Goal: Task Accomplishment & Management: Manage account settings

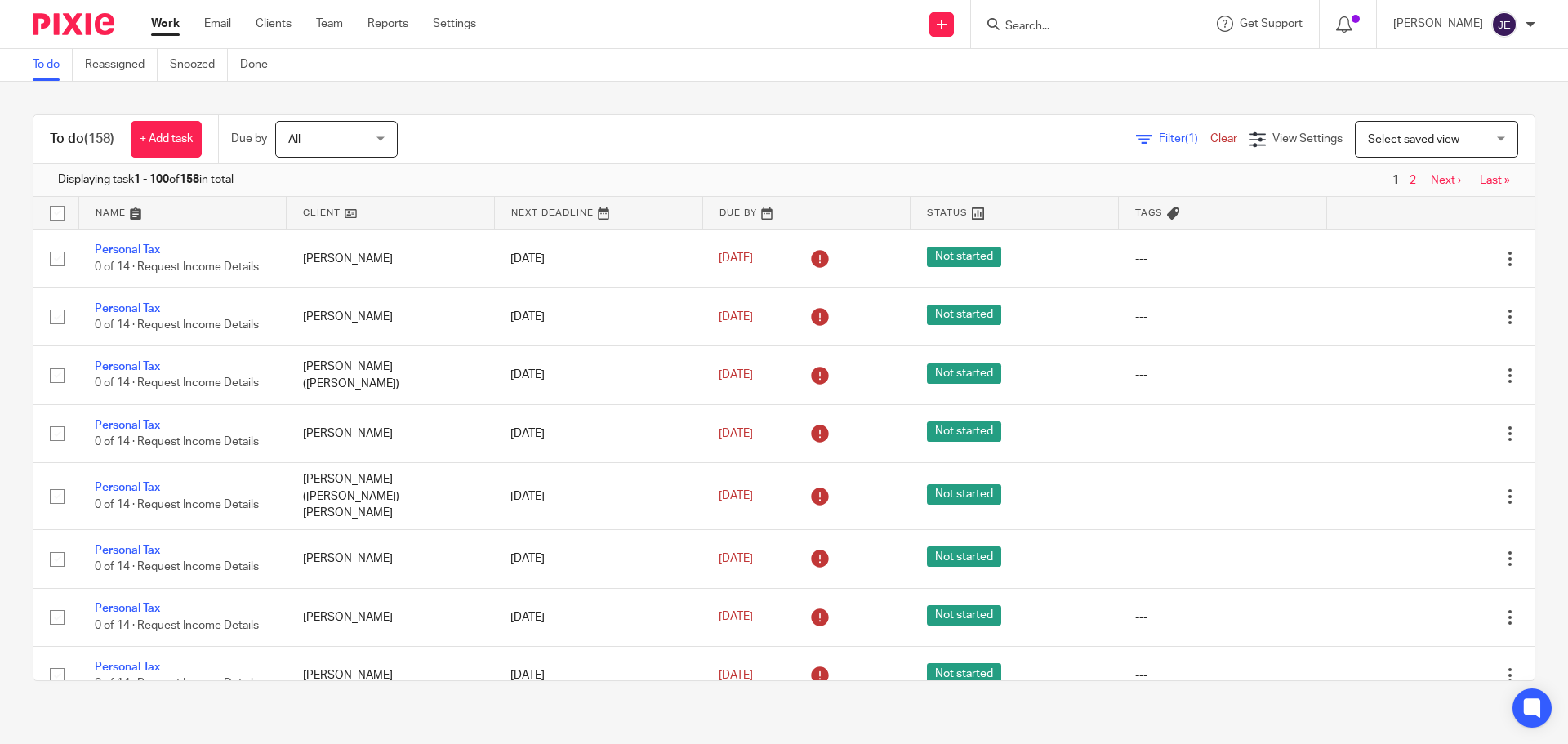
click at [1159, 133] on span "Filter (1)" at bounding box center [1184, 139] width 51 height 11
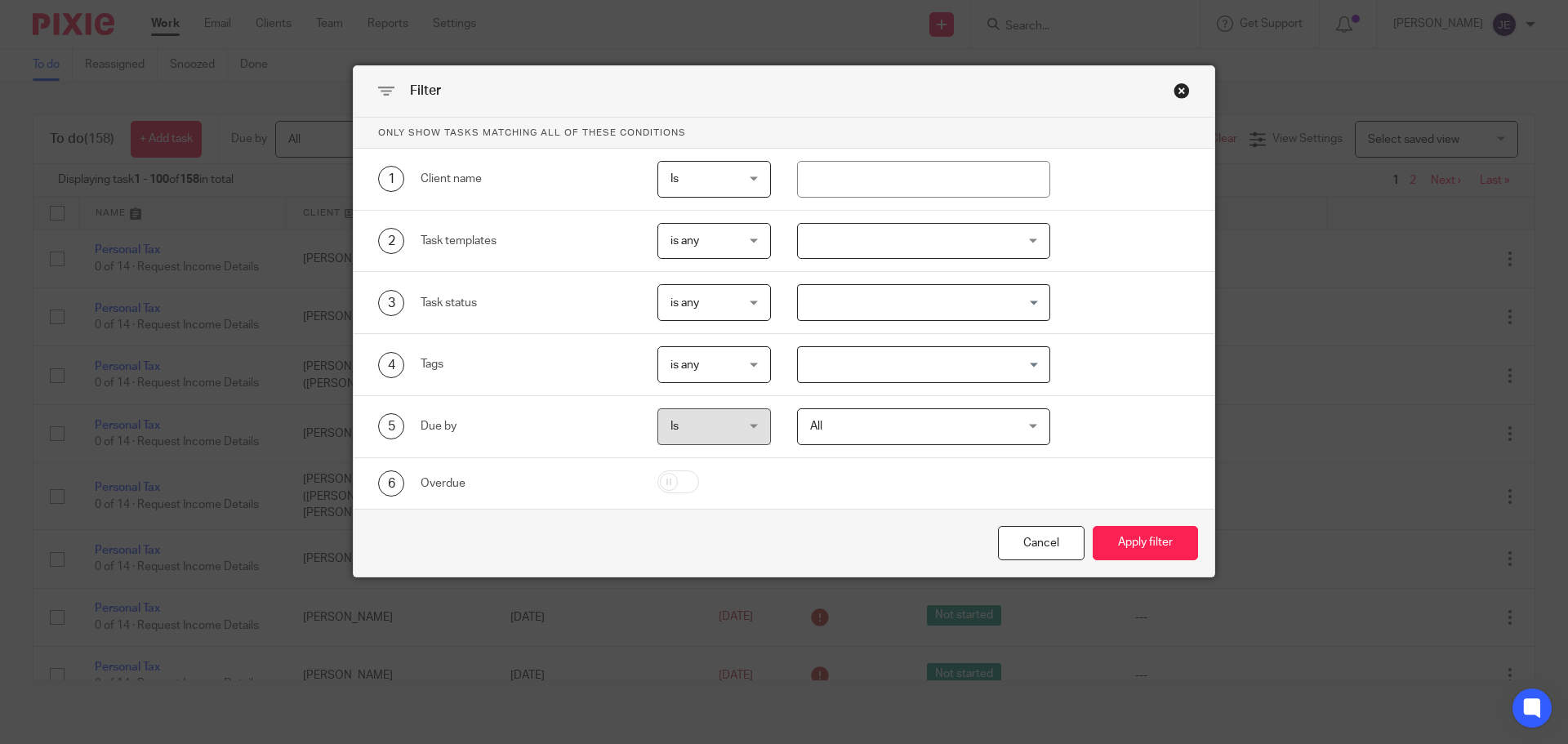
click at [835, 240] on div at bounding box center [923, 241] width 254 height 37
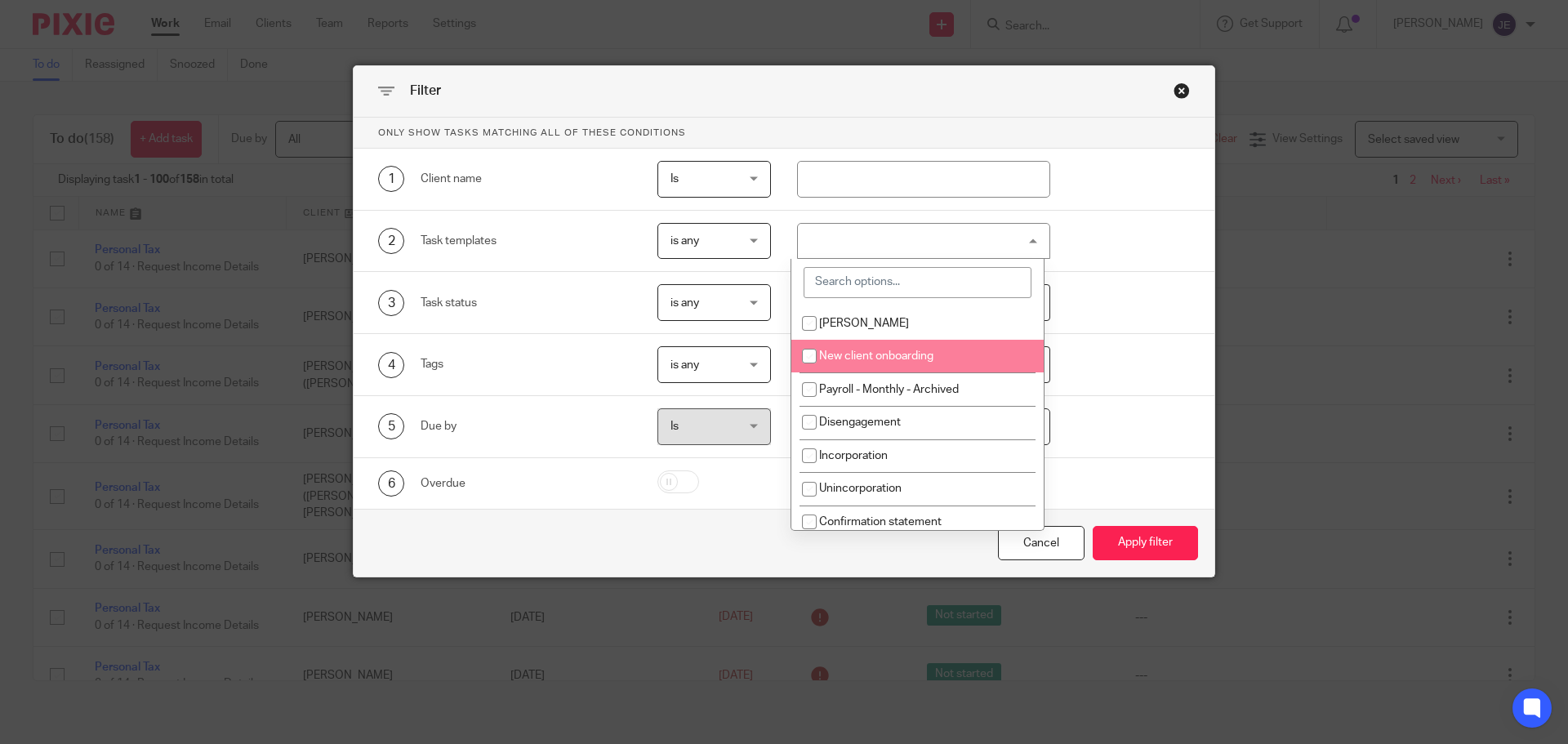
click at [863, 361] on span "New client onboarding" at bounding box center [877, 356] width 114 height 11
checkbox input "true"
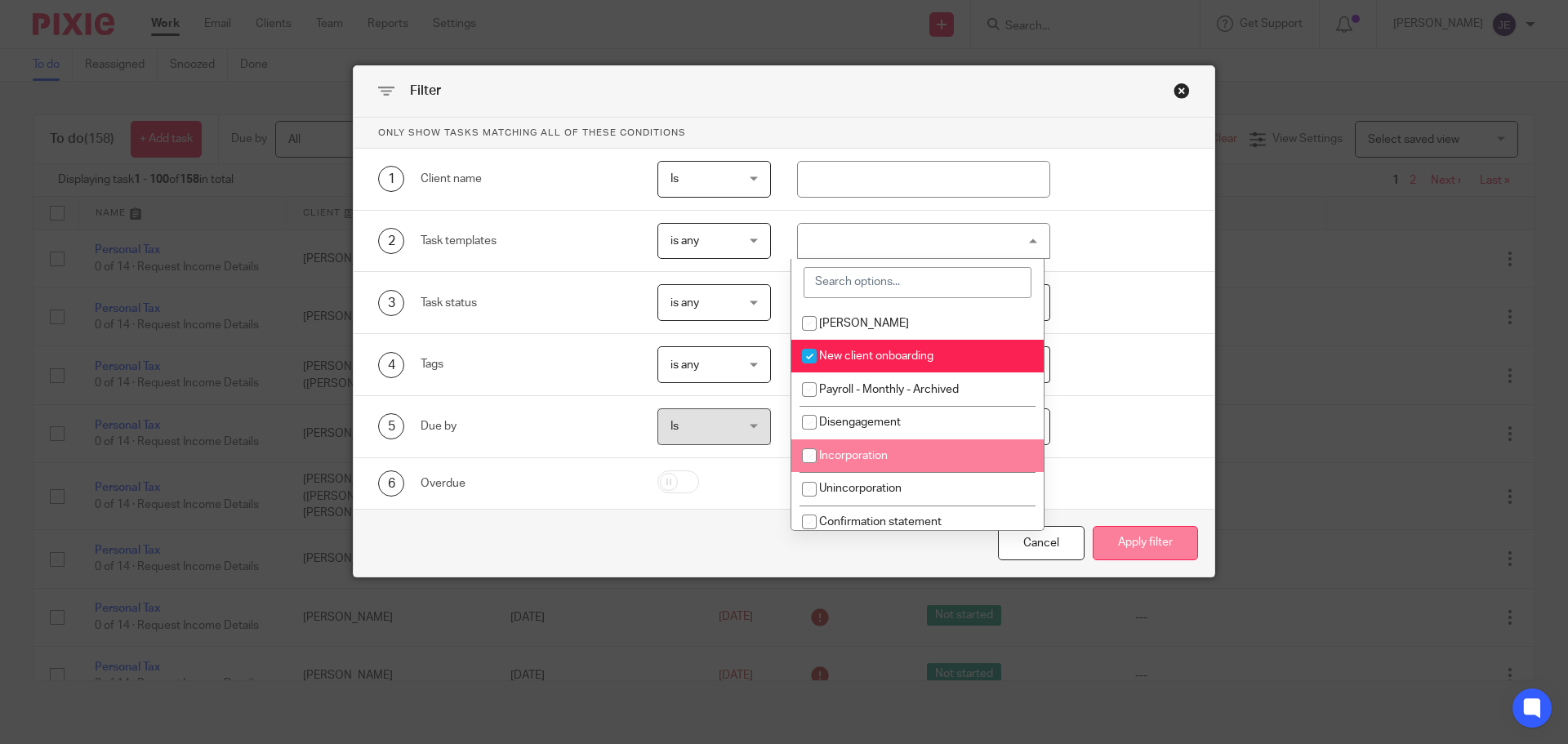
click at [1141, 535] on button "Apply filter" at bounding box center [1145, 543] width 106 height 35
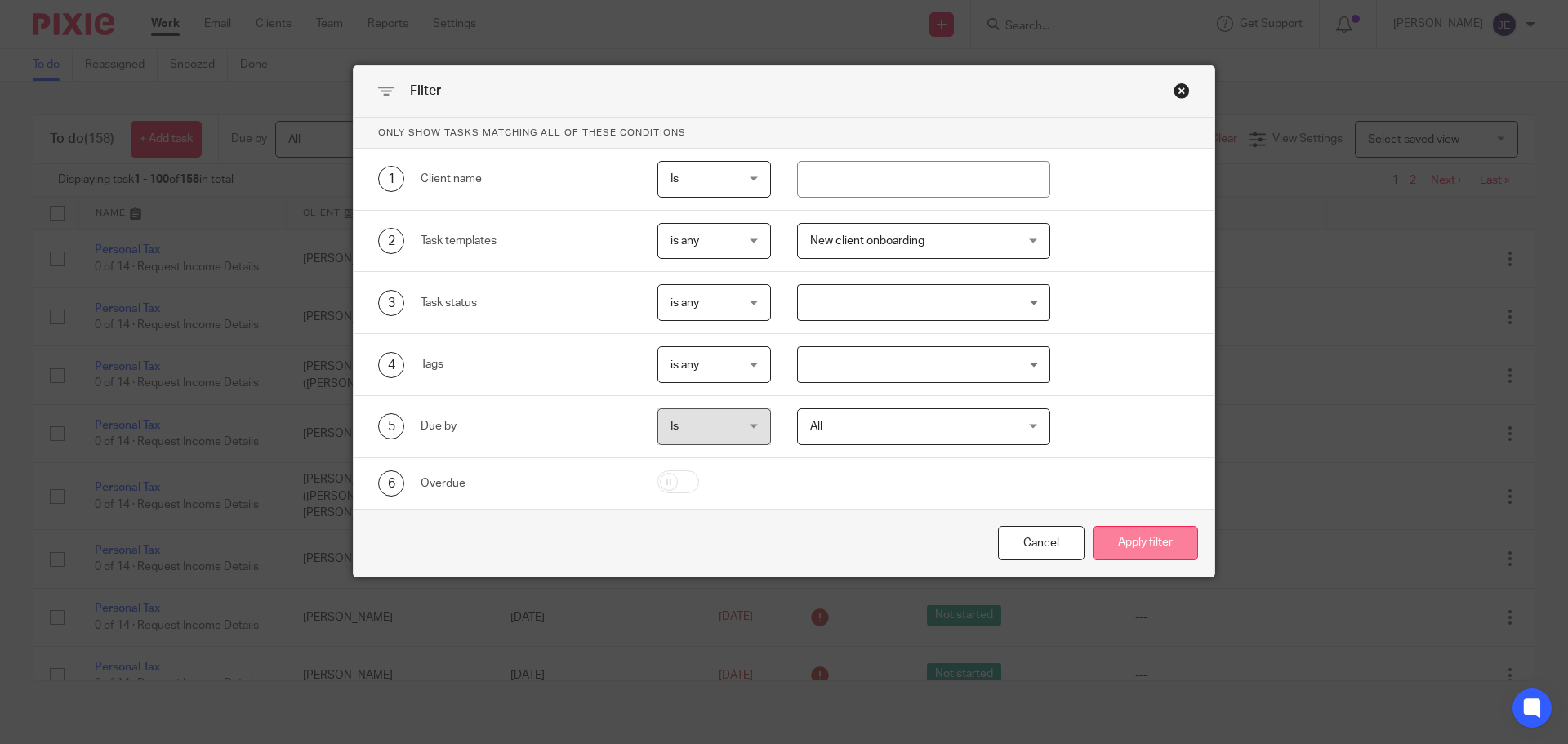
click at [1141, 542] on button "Apply filter" at bounding box center [1145, 543] width 106 height 35
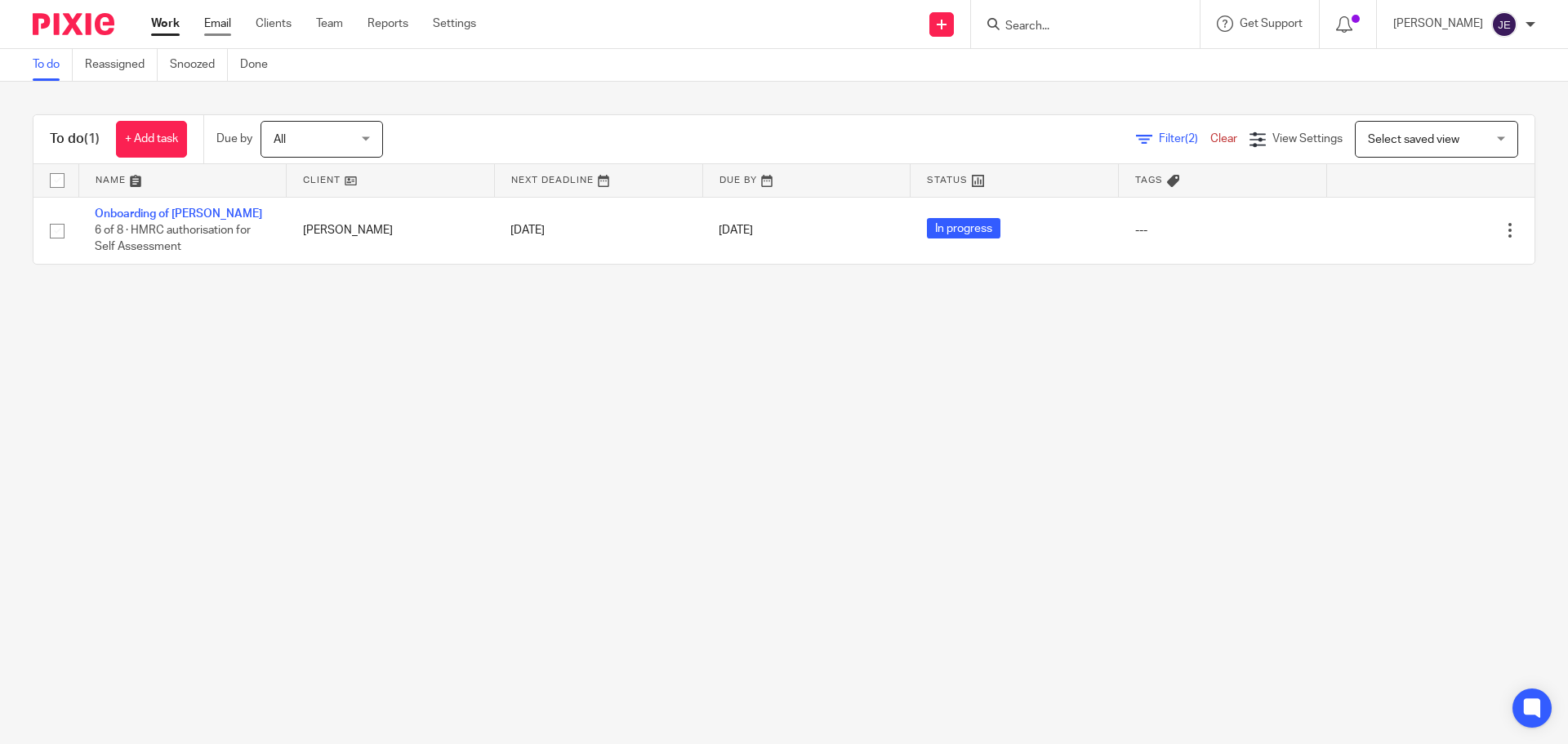
click at [217, 26] on link "Email" at bounding box center [217, 23] width 27 height 16
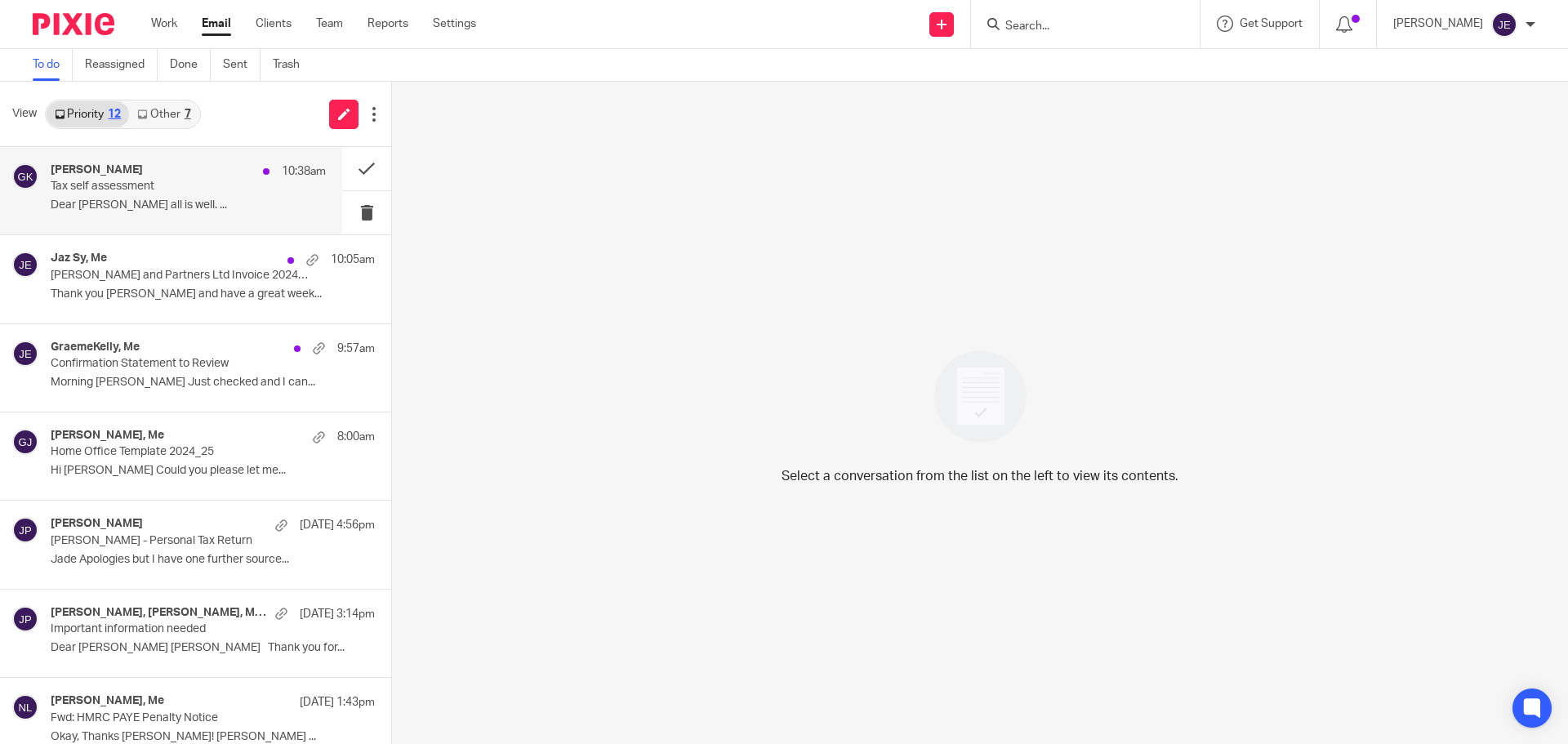
click at [208, 171] on div "Grigorios Koutsogiannis 10:38am" at bounding box center [188, 171] width 275 height 16
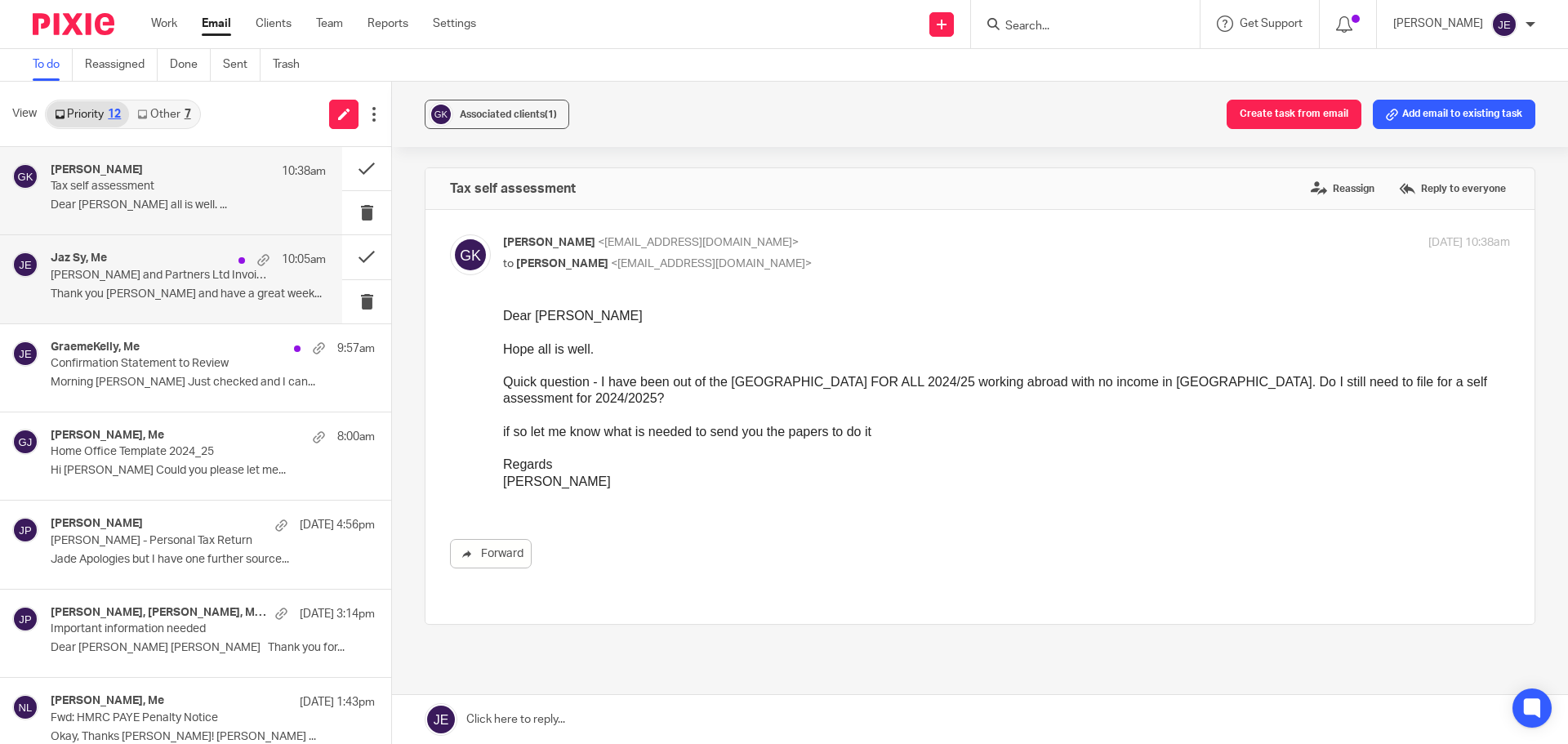
click at [230, 264] on div "10:05am" at bounding box center [278, 259] width 95 height 16
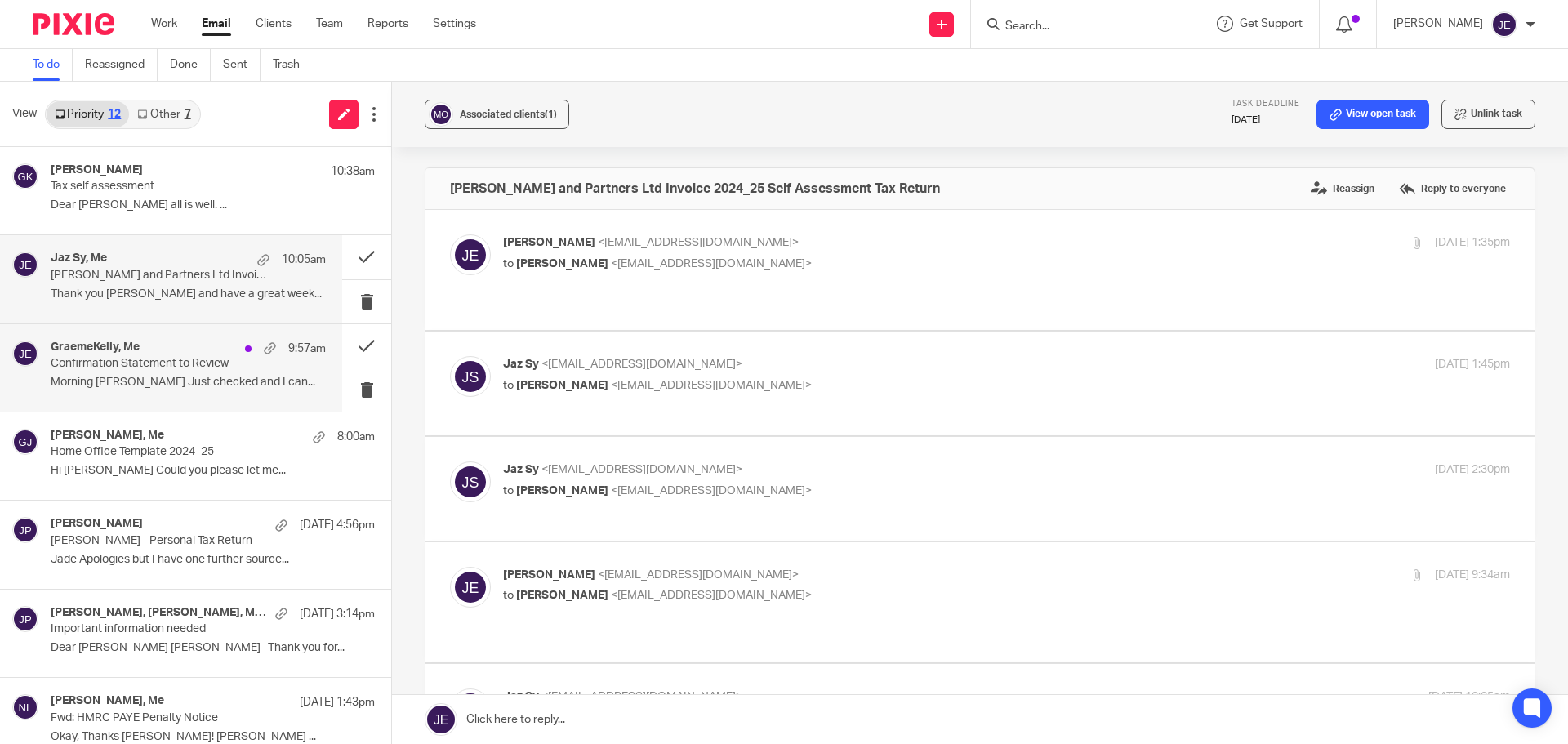
click at [237, 346] on div "9:57am" at bounding box center [282, 348] width 89 height 16
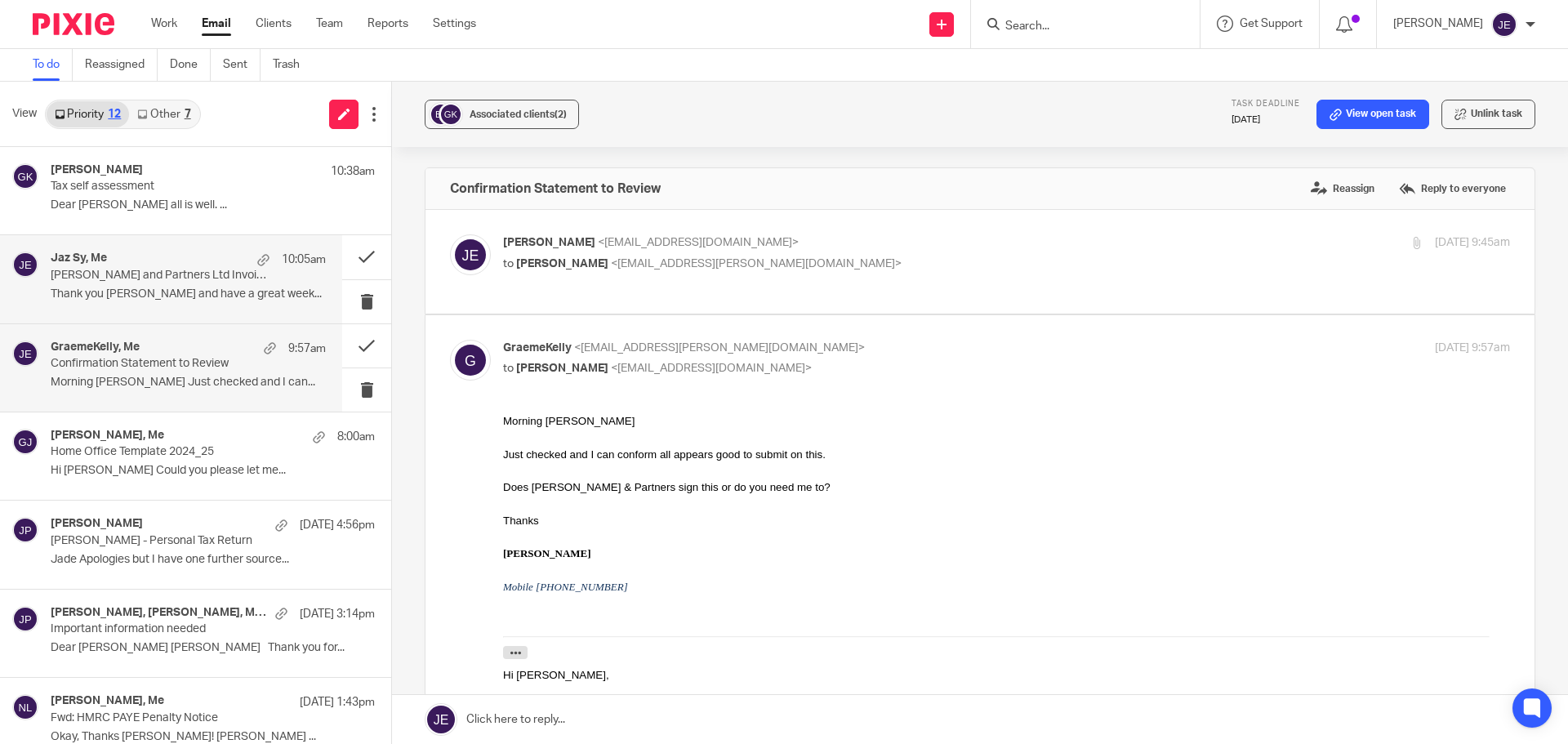
click at [220, 268] on p "Munro and Partners Ltd Invoice 2024_25 Self Assessment Tax Return" at bounding box center [161, 275] width 221 height 14
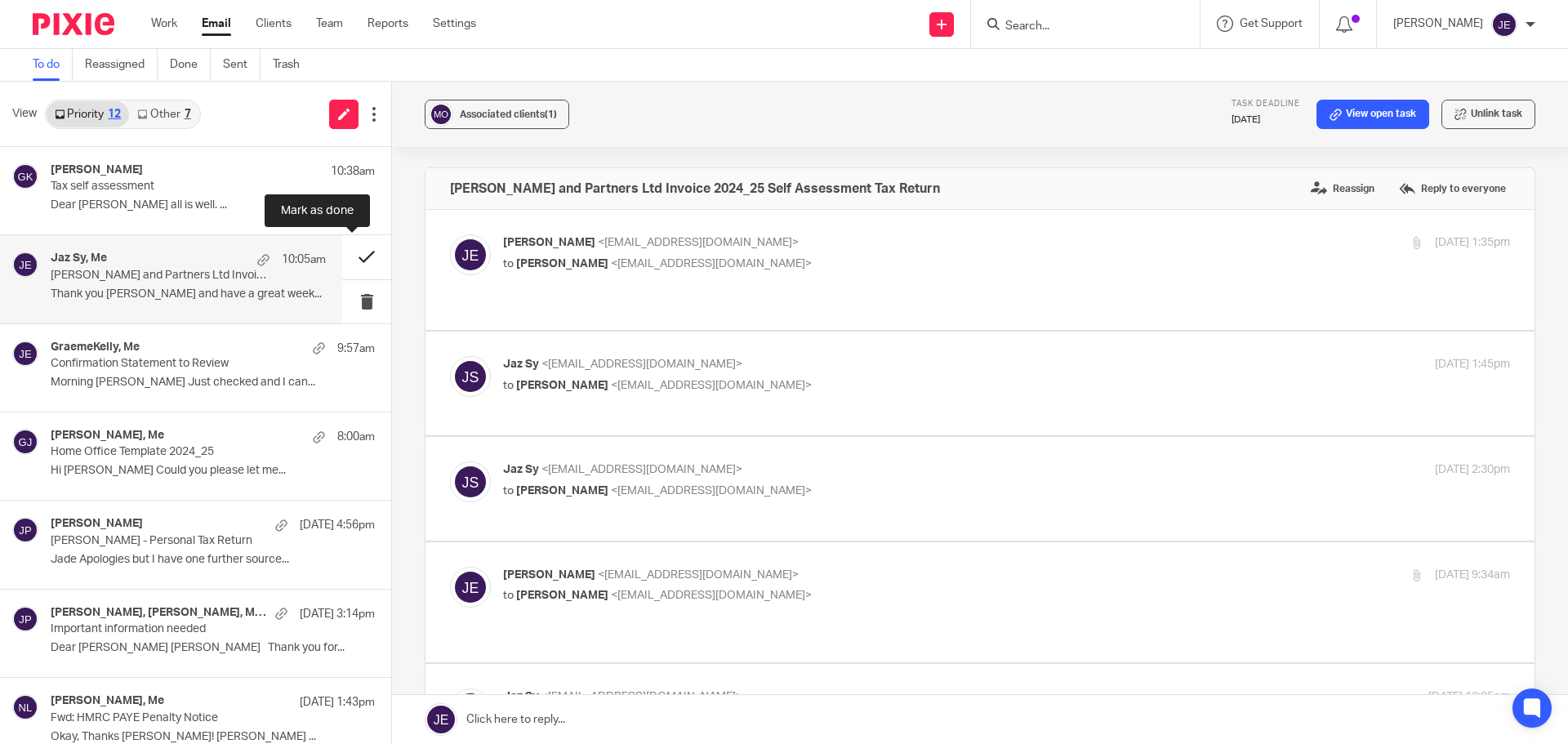
click at [349, 262] on button at bounding box center [366, 256] width 49 height 43
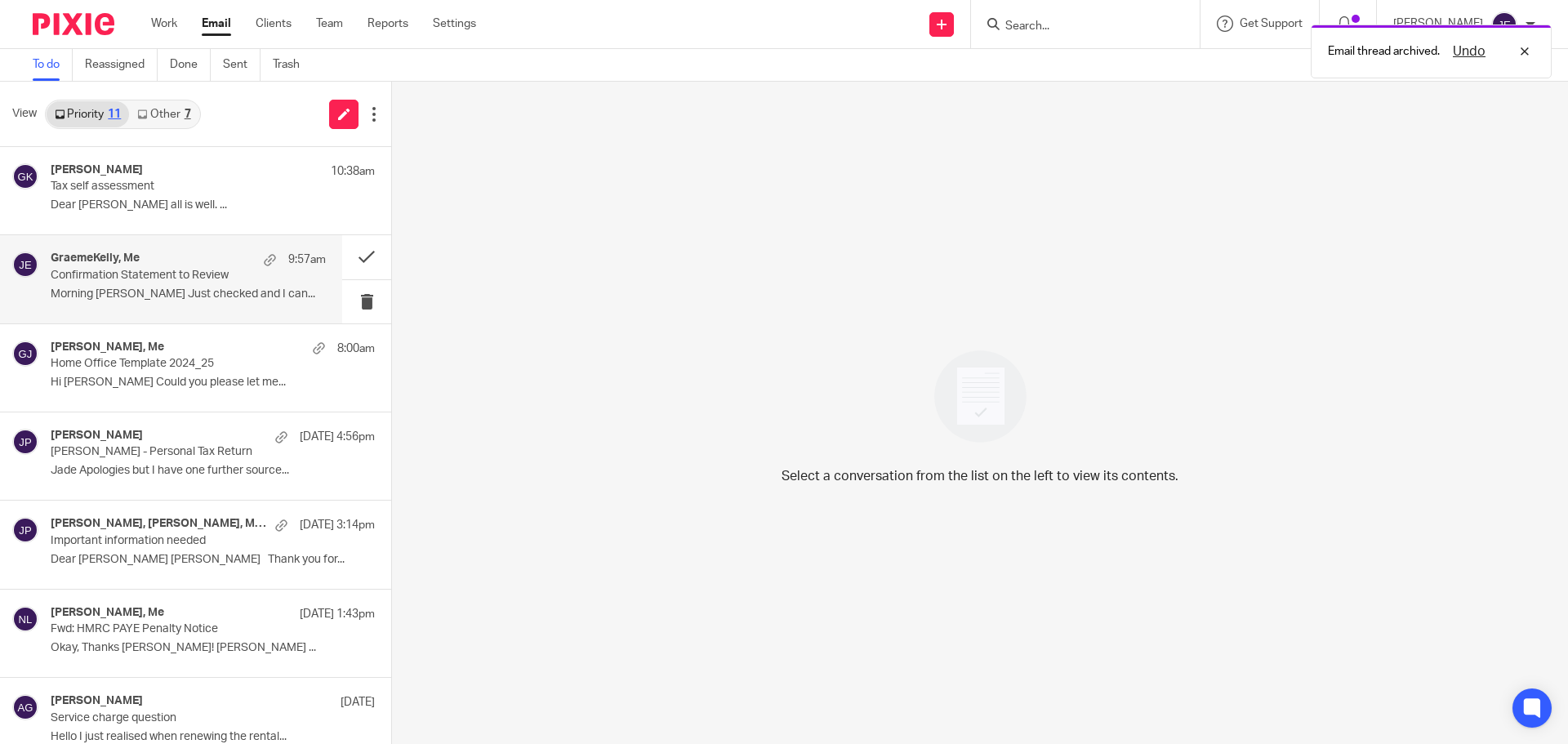
click at [188, 281] on p "Confirmation Statement to Review" at bounding box center [161, 275] width 221 height 14
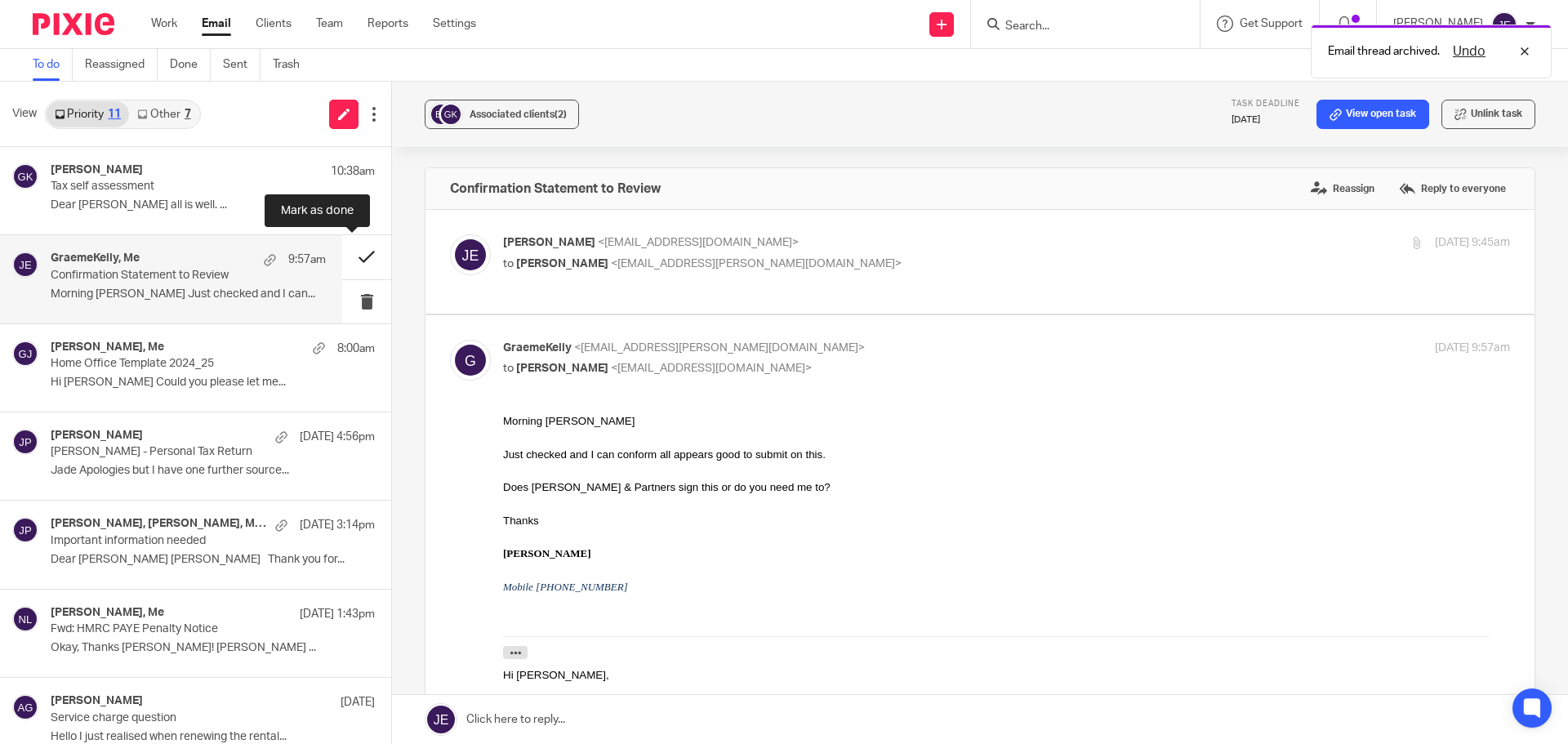
click at [354, 259] on button at bounding box center [366, 256] width 49 height 43
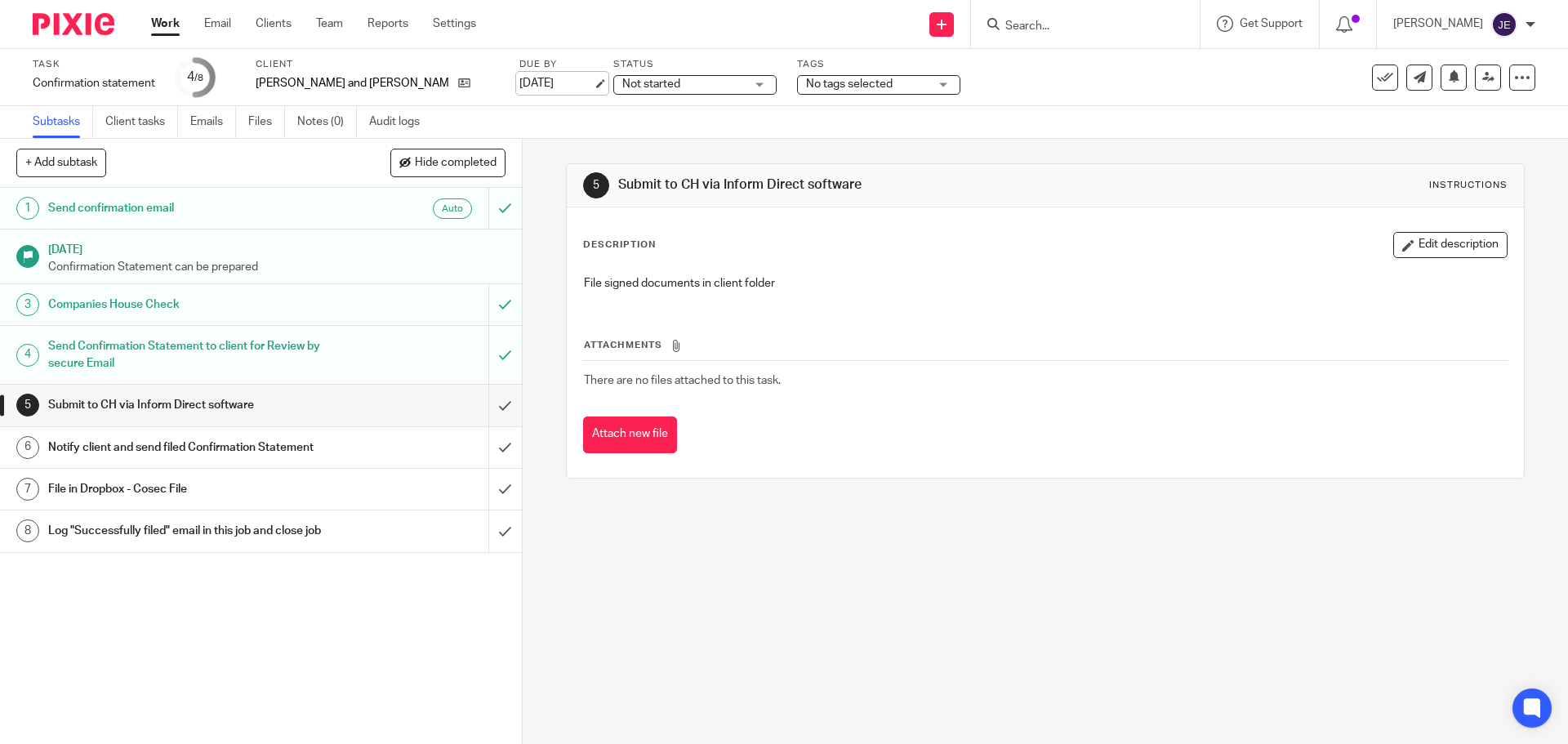
click at [520, 86] on link "[DATE]" at bounding box center [556, 84] width 73 height 17
click at [490, 415] on input "submit" at bounding box center [261, 404] width 522 height 41
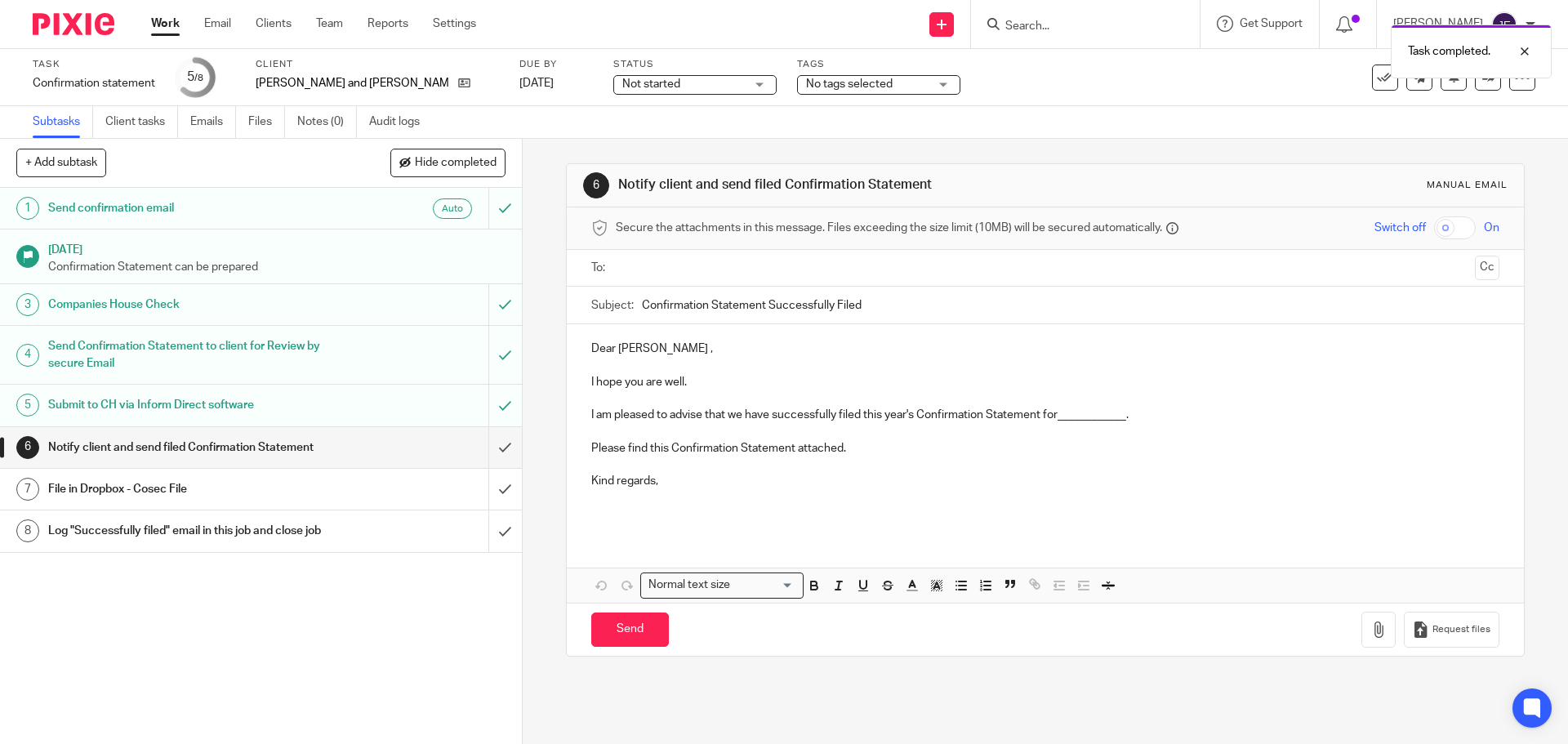
click at [601, 347] on p "Dear Graeme ," at bounding box center [1044, 348] width 907 height 16
click at [644, 352] on p "Hi Graeme ," at bounding box center [1044, 348] width 907 height 16
drag, startPoint x: 700, startPoint y: 382, endPoint x: 584, endPoint y: 386, distance: 116.1
click at [584, 386] on div "Hi Graeme, I hope you are well. I am pleased to advise that we have successfull…" at bounding box center [1044, 429] width 957 height 210
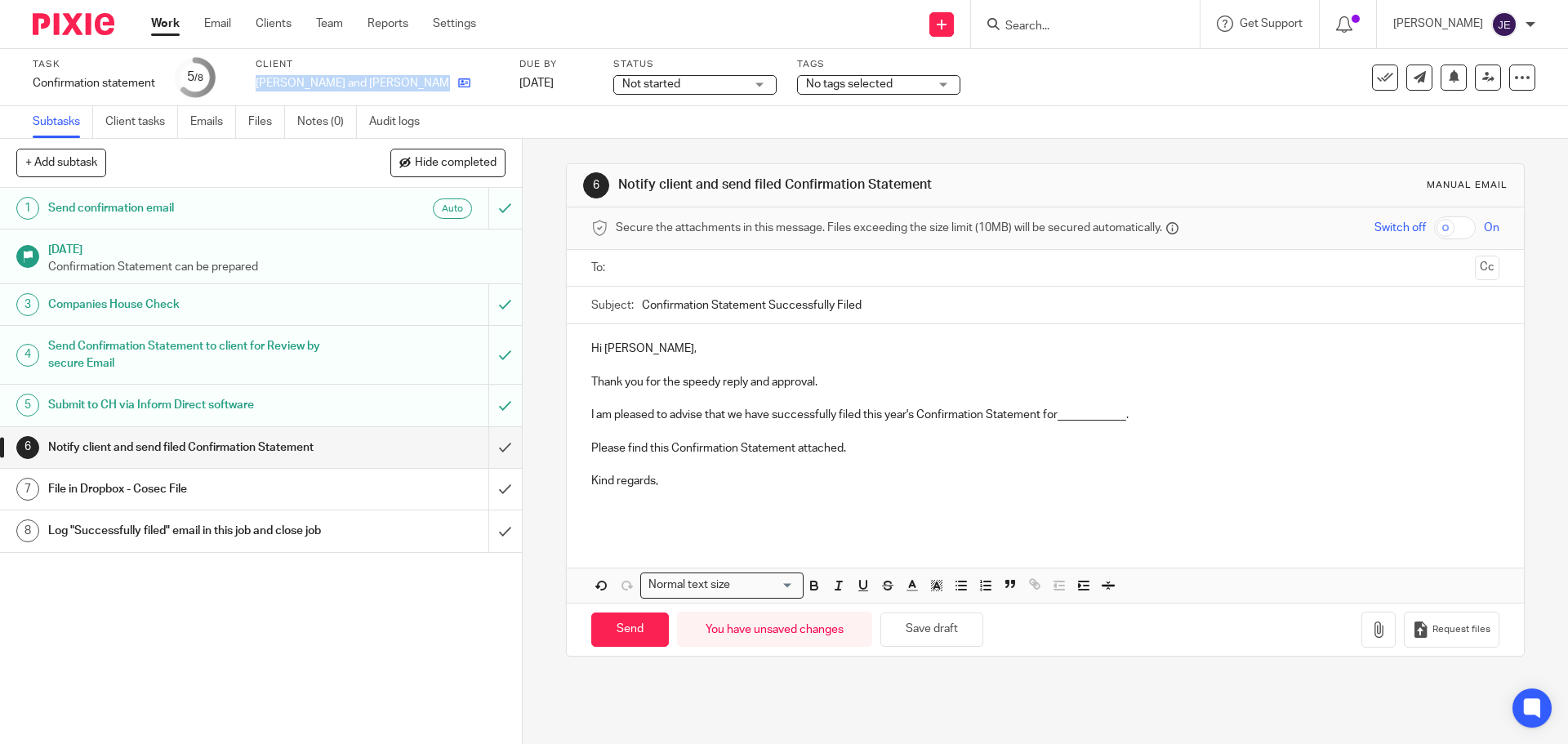
drag, startPoint x: 255, startPoint y: 82, endPoint x: 349, endPoint y: 85, distance: 94.0
click at [349, 85] on div "Task Confirmation statement Save Confirmation statement 5 /8 Client Boris and O…" at bounding box center [658, 77] width 1252 height 39
copy div "[PERSON_NAME] and [PERSON_NAME] Ltd"
click at [1083, 415] on p "I am pleased to advise that we have successfully filed this year's Confirmation…" at bounding box center [1044, 406] width 907 height 33
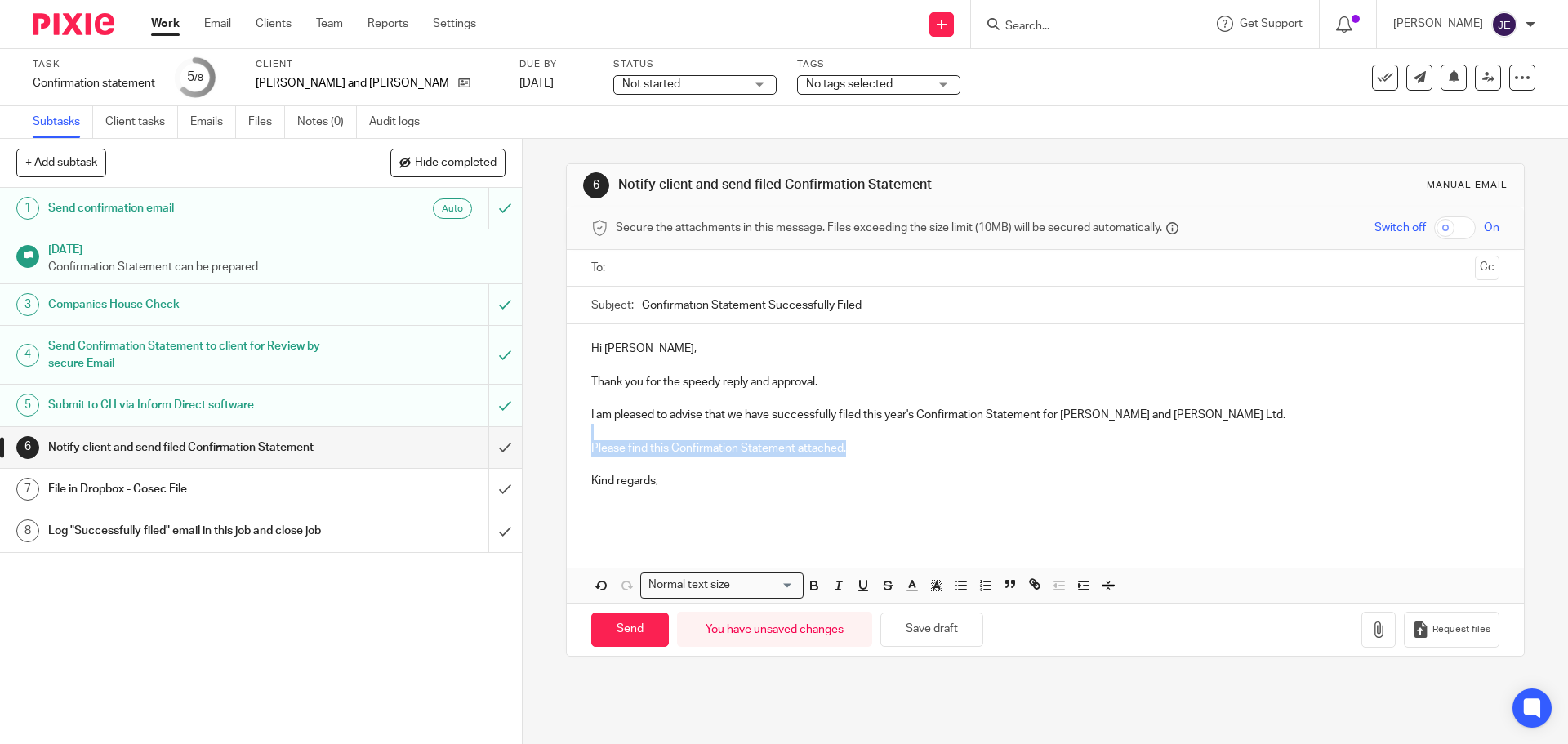
drag, startPoint x: 843, startPoint y: 452, endPoint x: 635, endPoint y: 433, distance: 208.9
click at [635, 433] on p "Please find this Confirmation Statement attached." at bounding box center [1044, 440] width 907 height 33
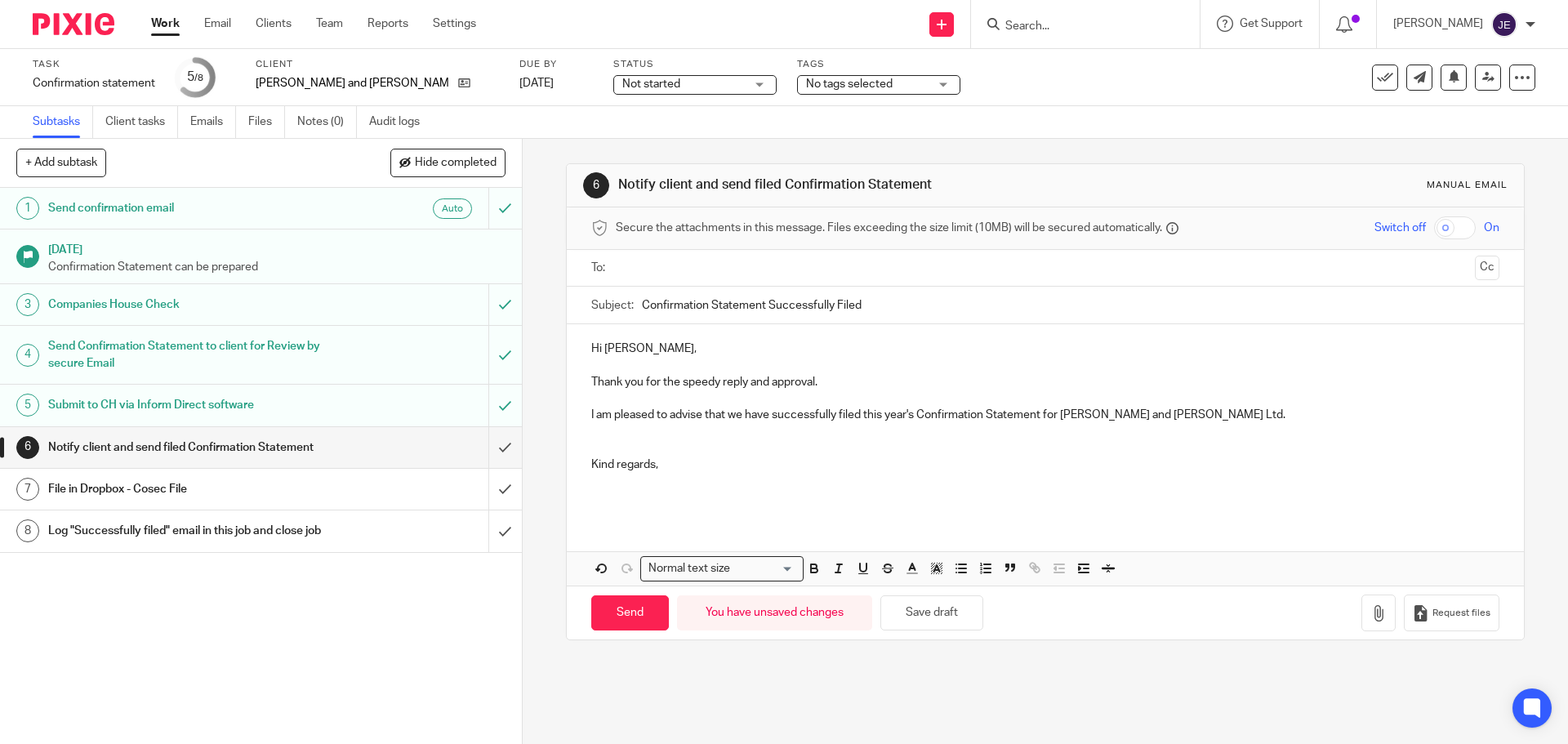
click at [613, 440] on p "Kind regards," at bounding box center [1044, 456] width 907 height 33
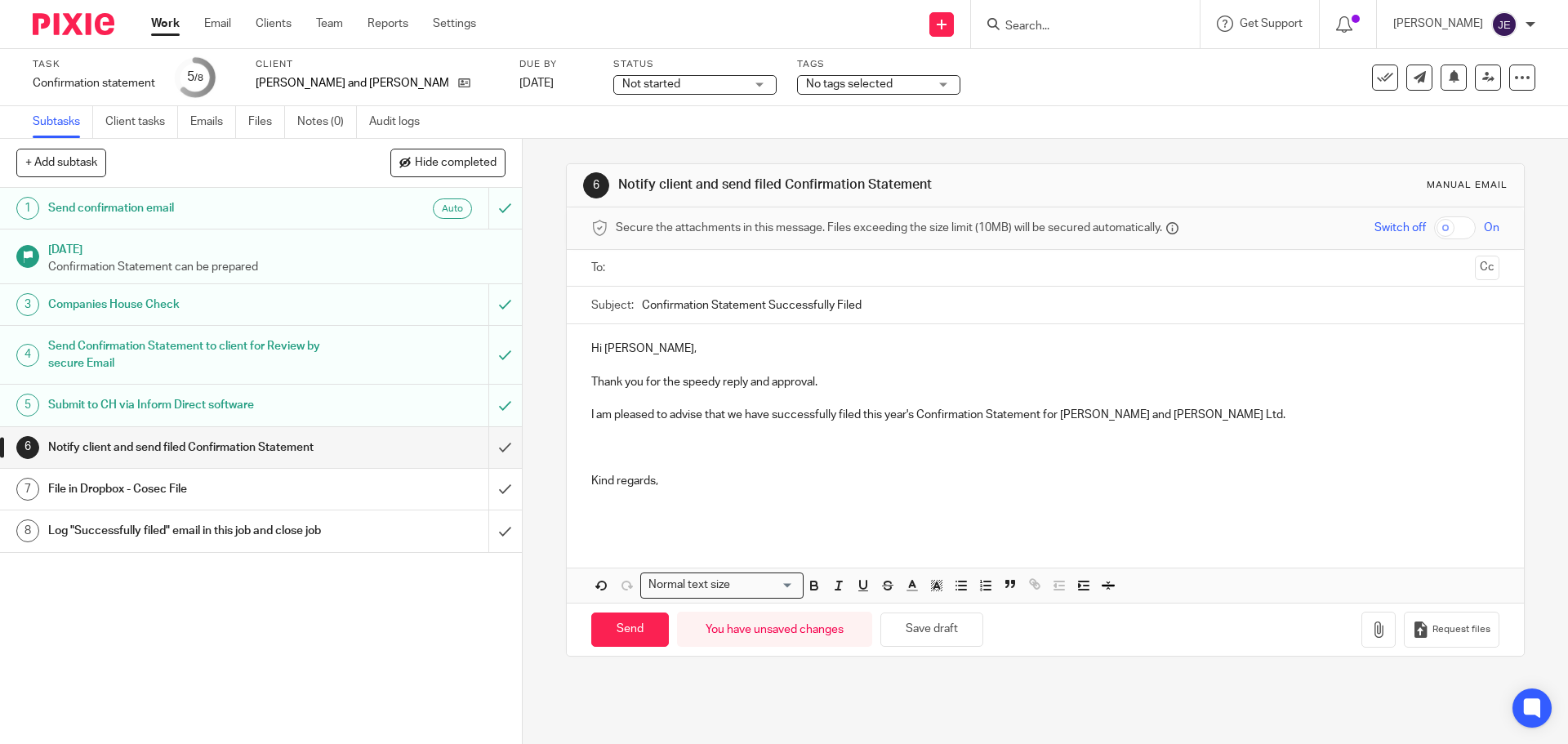
click at [609, 441] on p at bounding box center [1044, 447] width 907 height 16
click at [647, 452] on p "Have a greeat rest of your day and week too." at bounding box center [1044, 447] width 907 height 16
click at [695, 480] on p "Kind regards," at bounding box center [1044, 473] width 907 height 33
click at [650, 497] on p at bounding box center [1044, 506] width 907 height 33
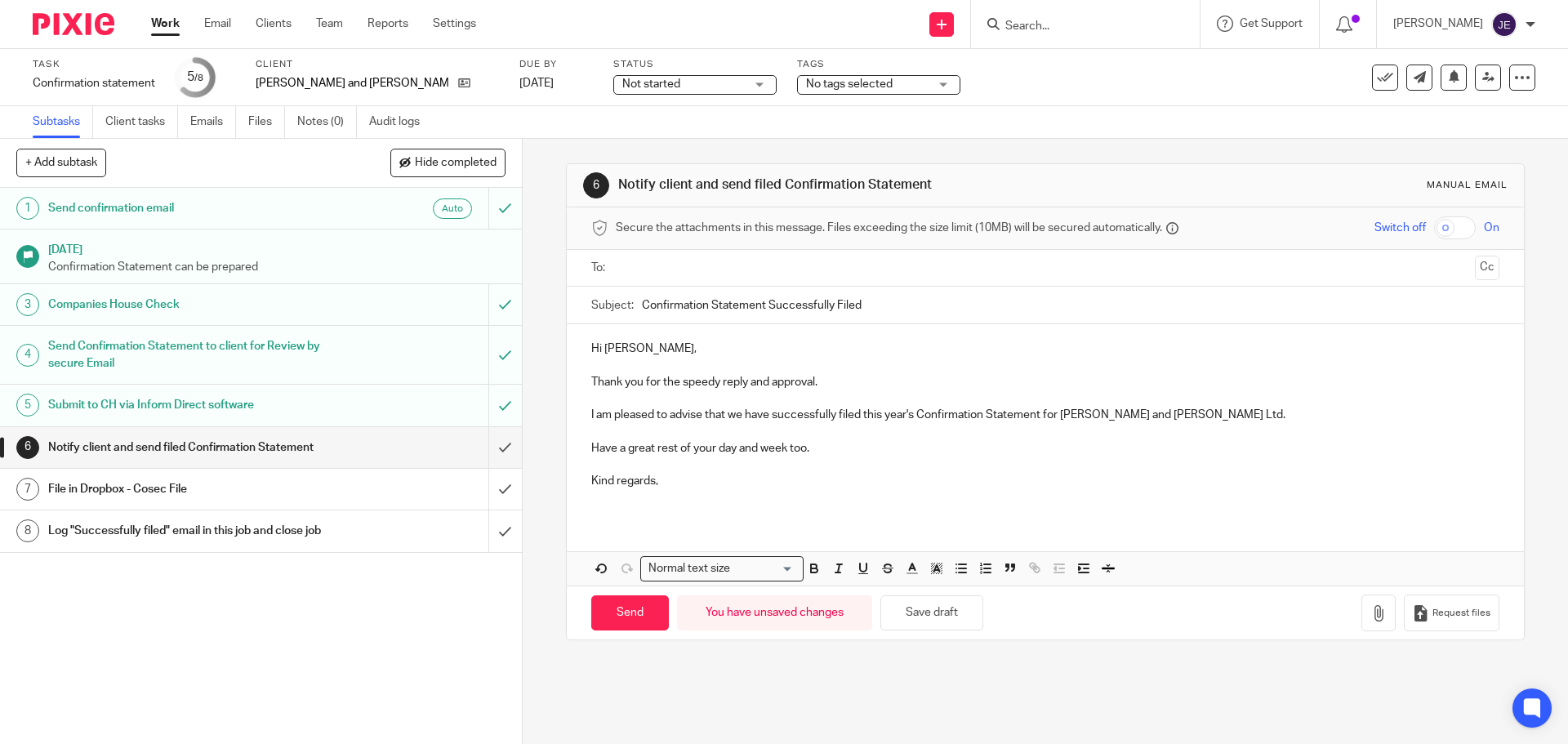
click at [659, 272] on input "text" at bounding box center [1044, 268] width 846 height 19
click at [628, 606] on input "Send" at bounding box center [630, 617] width 78 height 35
type input "Sent"
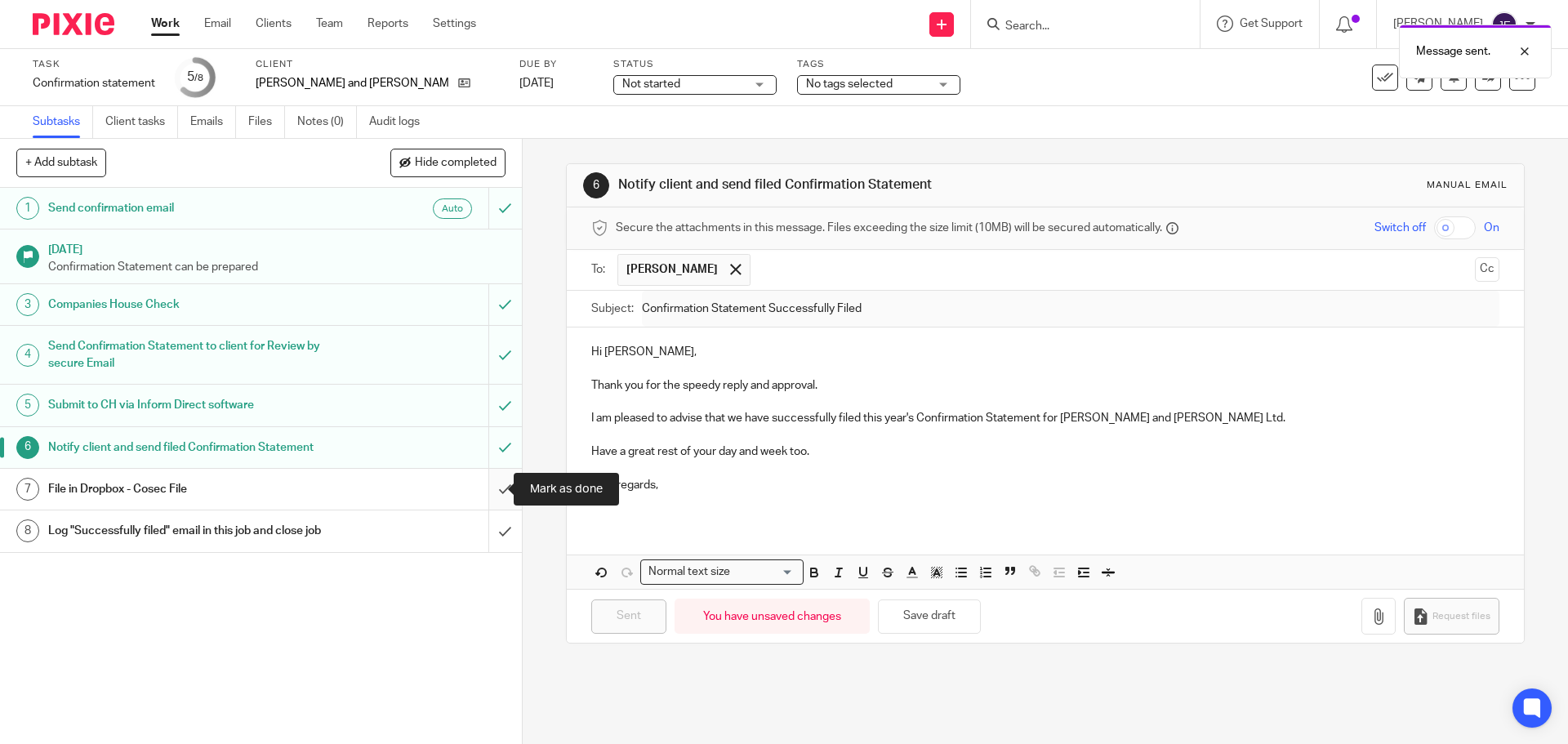
click at [486, 493] on input "submit" at bounding box center [261, 488] width 522 height 41
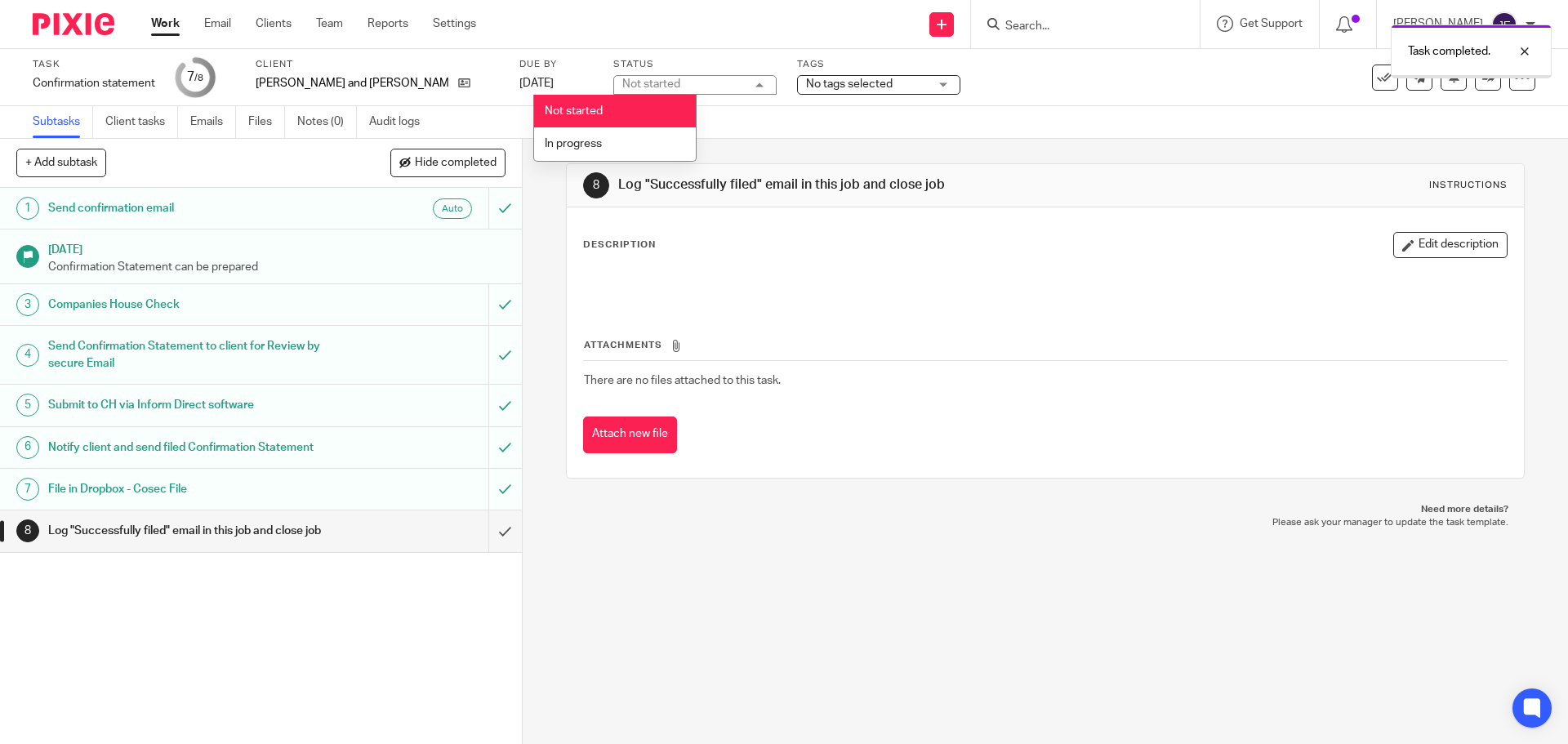
click at [586, 135] on li "In progress" at bounding box center [615, 144] width 162 height 33
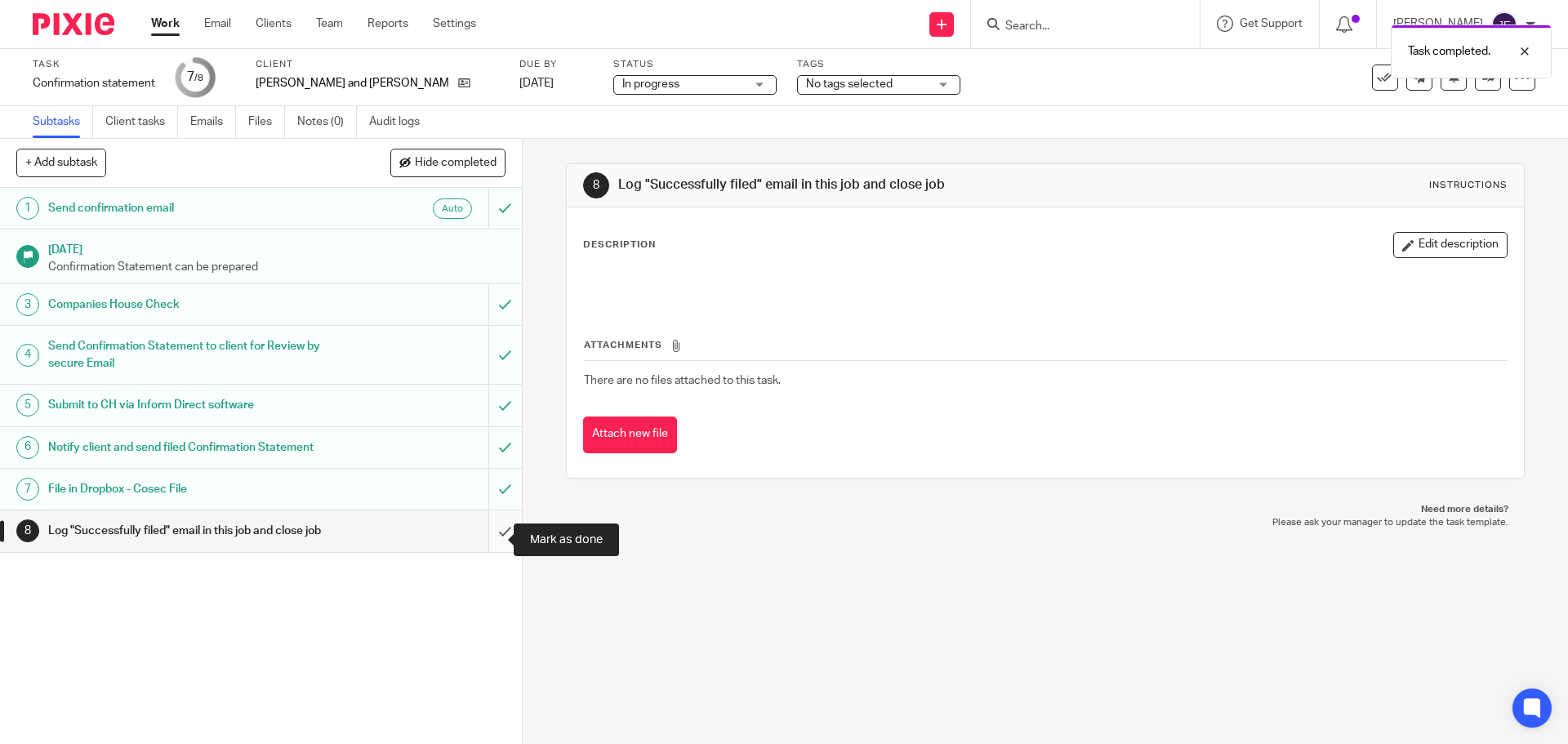
click at [494, 532] on input "submit" at bounding box center [261, 530] width 522 height 41
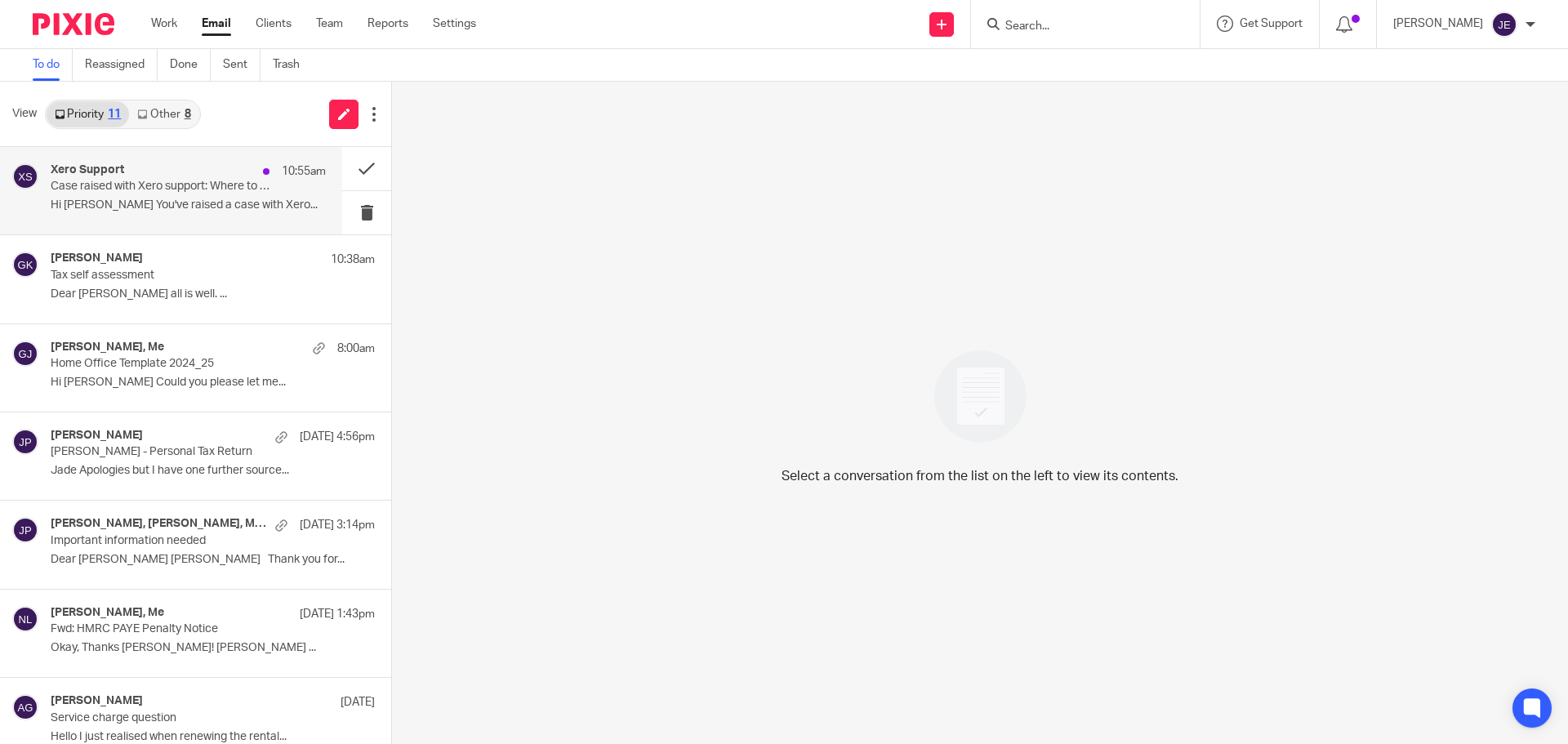
drag, startPoint x: 0, startPoint y: 0, endPoint x: 154, endPoint y: 191, distance: 245.4
click at [154, 191] on p "Case raised with Xero support: Where to place Tax Free Lump Sum Pension income …" at bounding box center [161, 186] width 221 height 14
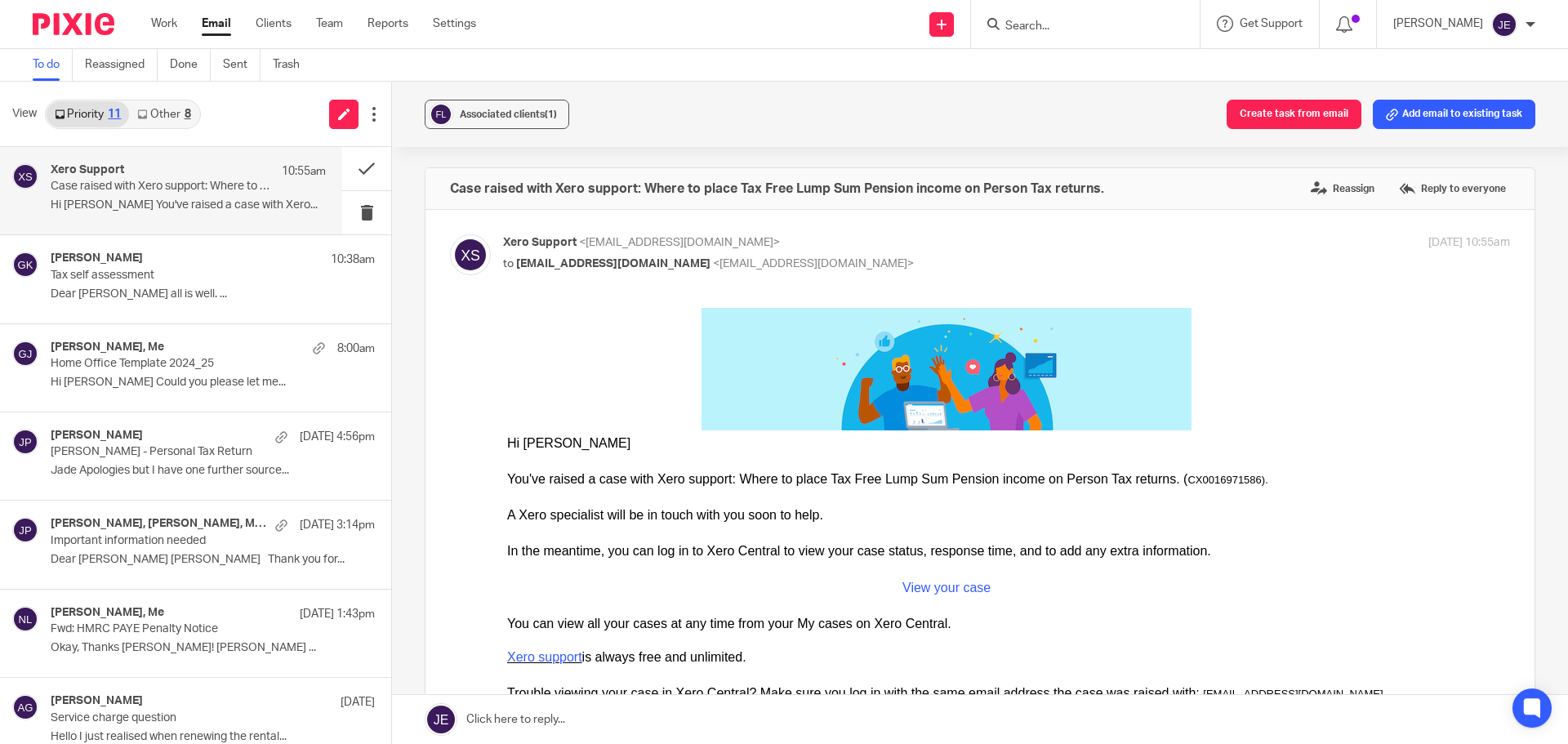
click at [158, 96] on div "View Priority 11 Other 8" at bounding box center [195, 114] width 391 height 66
click at [158, 108] on link "Other 8" at bounding box center [164, 113] width 69 height 26
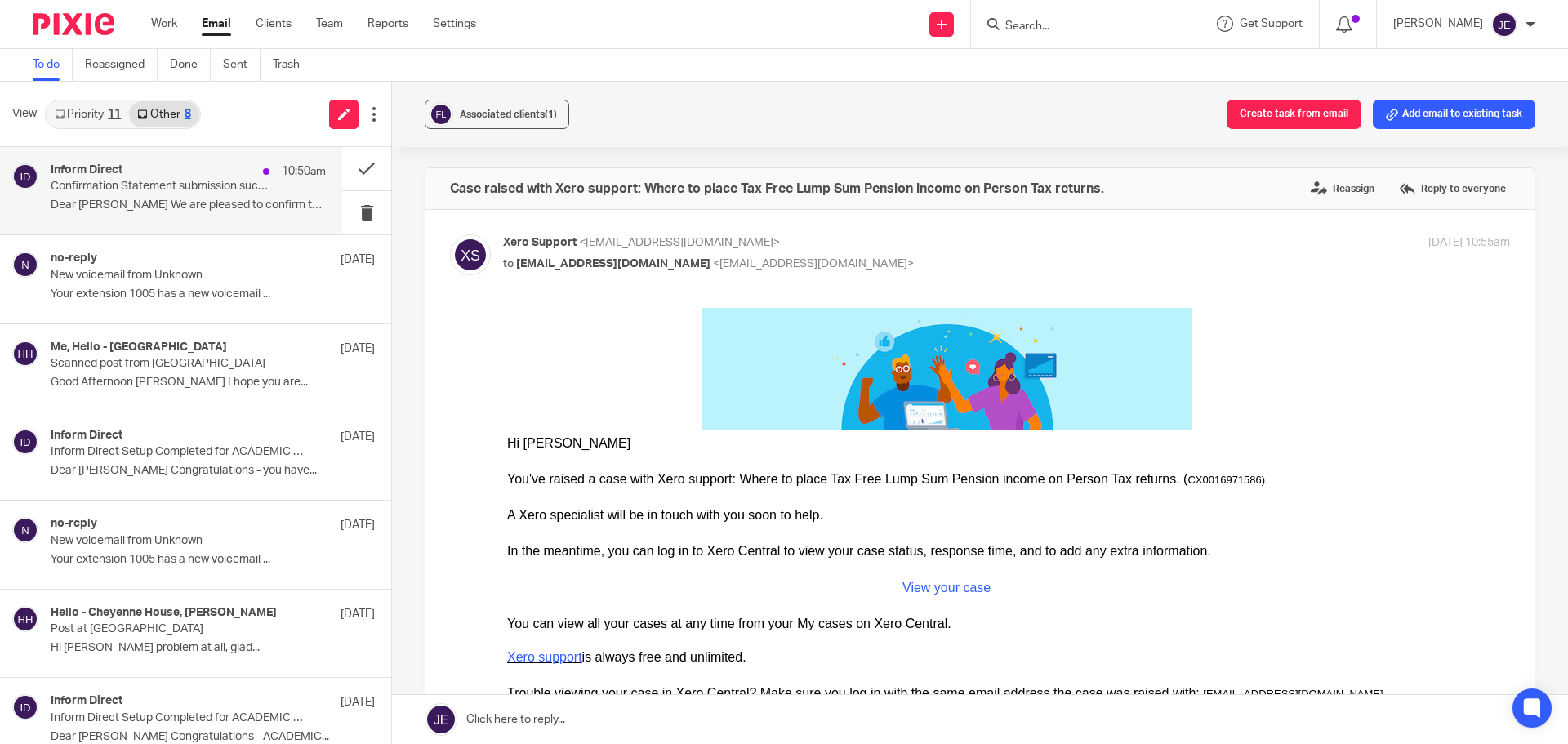
click at [175, 169] on div "Inform Direct 10:50am" at bounding box center [188, 171] width 275 height 16
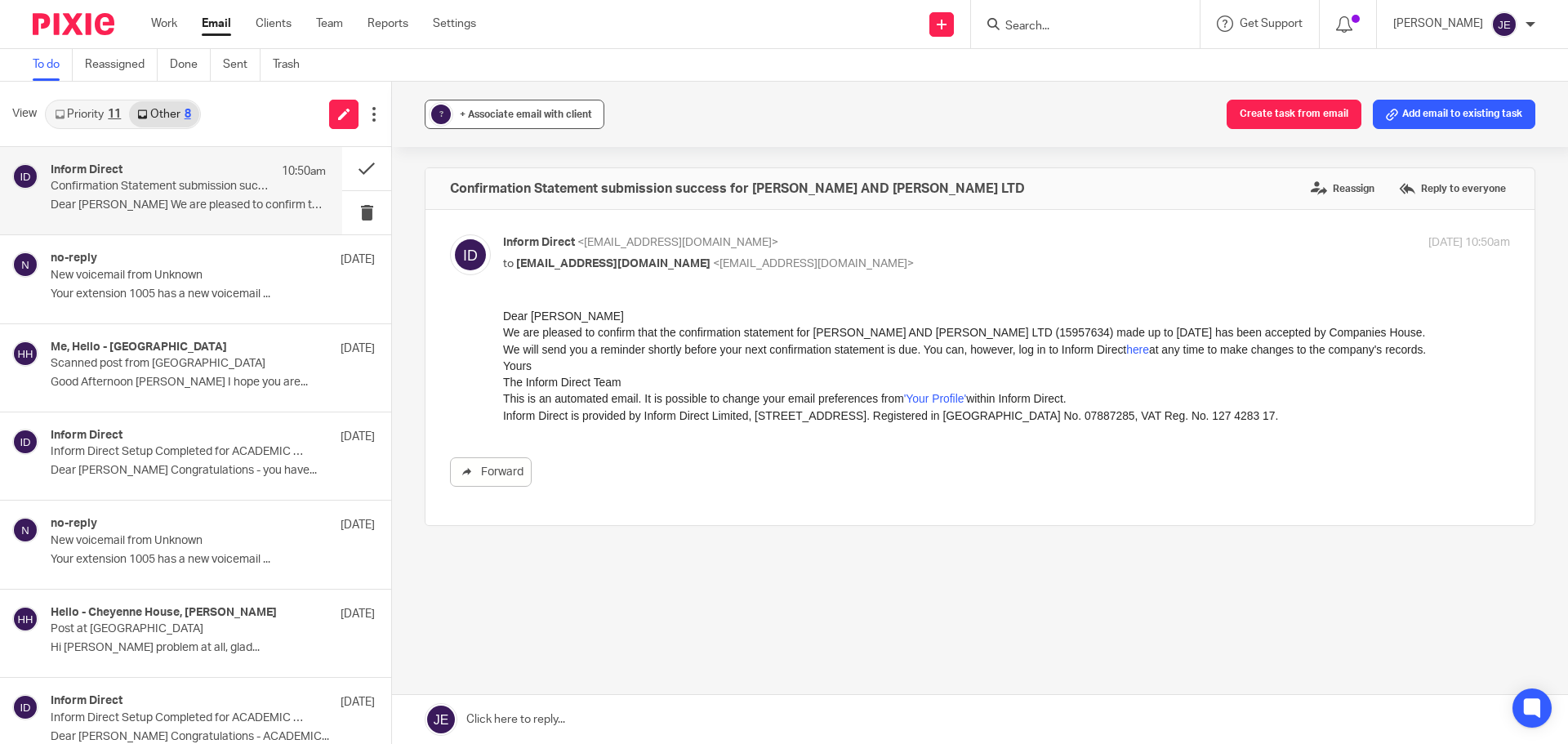
click at [517, 116] on span "+ Associate email with client" at bounding box center [526, 114] width 132 height 10
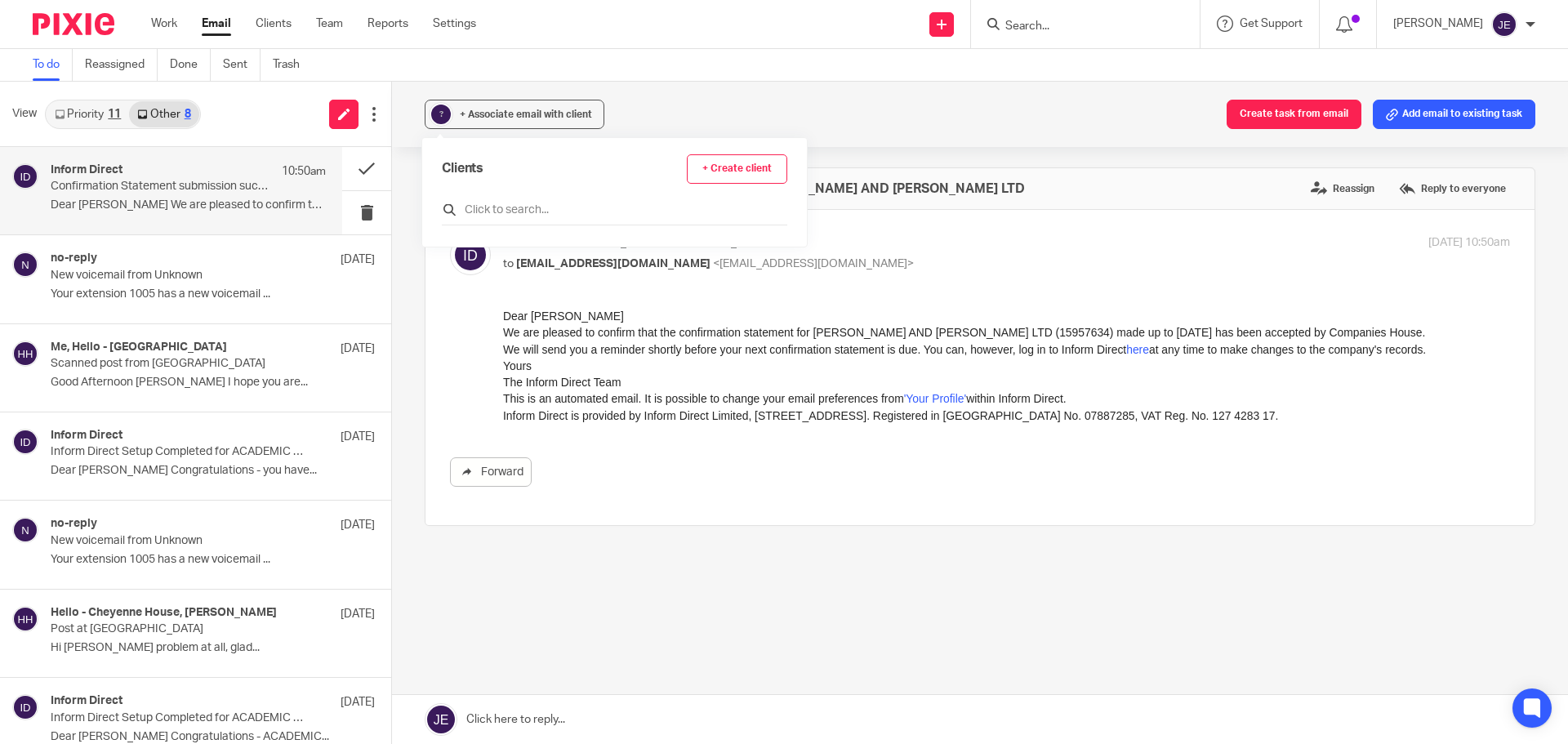
click at [529, 205] on input "text" at bounding box center [614, 209] width 346 height 16
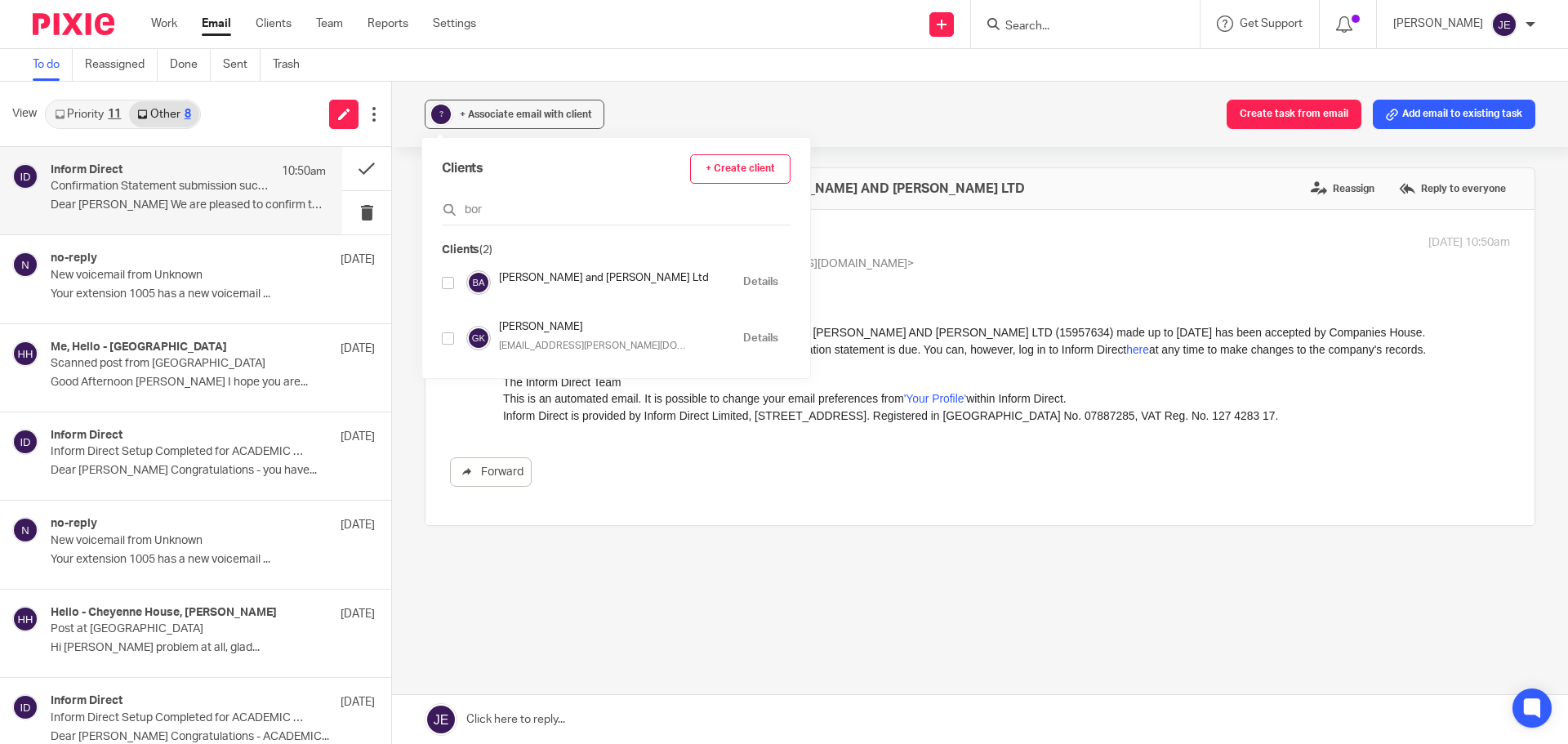
type input "bor"
click at [447, 282] on input "checkbox" at bounding box center [447, 283] width 12 height 12
checkbox input "true"
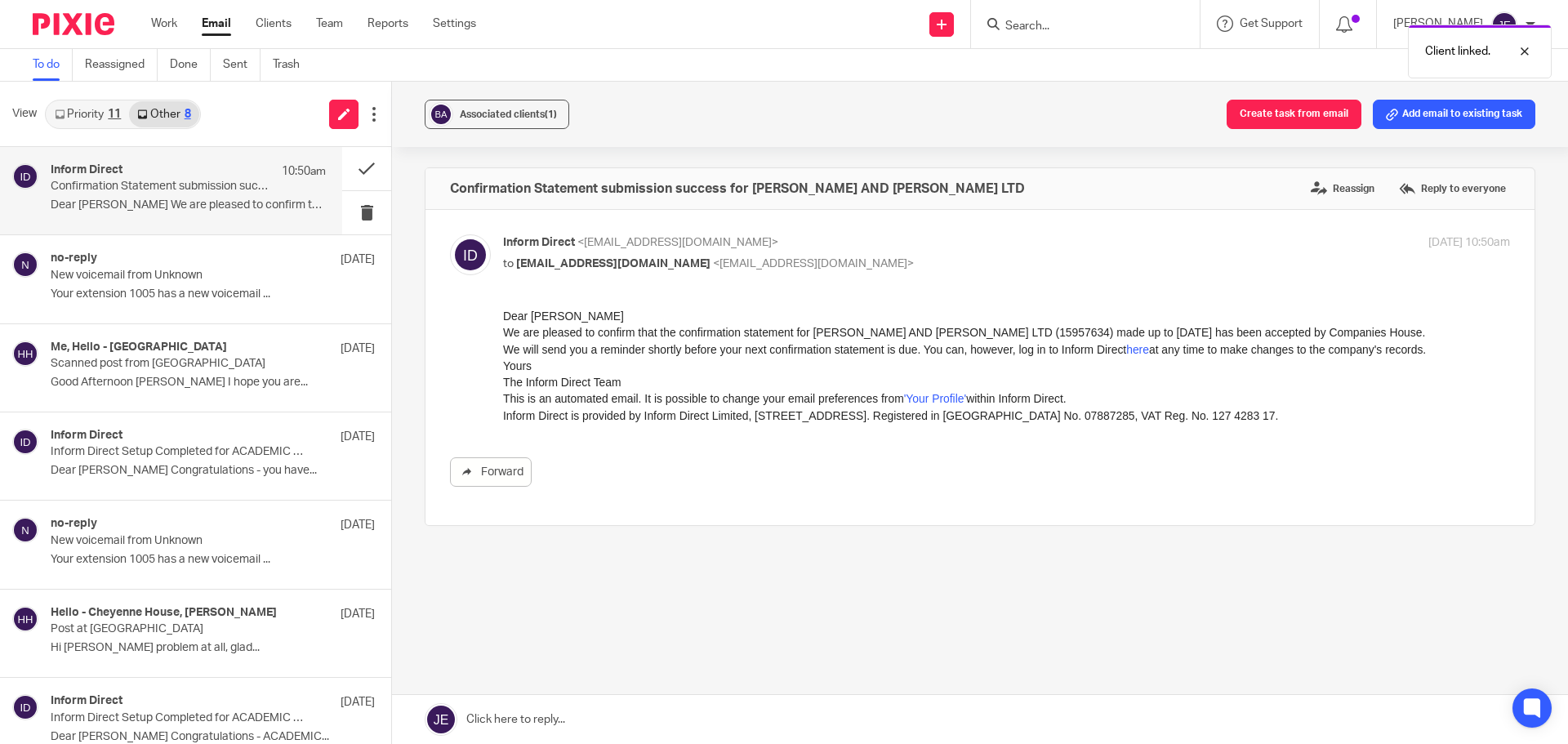
click at [1446, 95] on div "Associated clients (1) Create task from email Add email to existing task" at bounding box center [980, 114] width 1176 height 66
click at [1441, 114] on button "Add email to existing task" at bounding box center [1454, 114] width 163 height 29
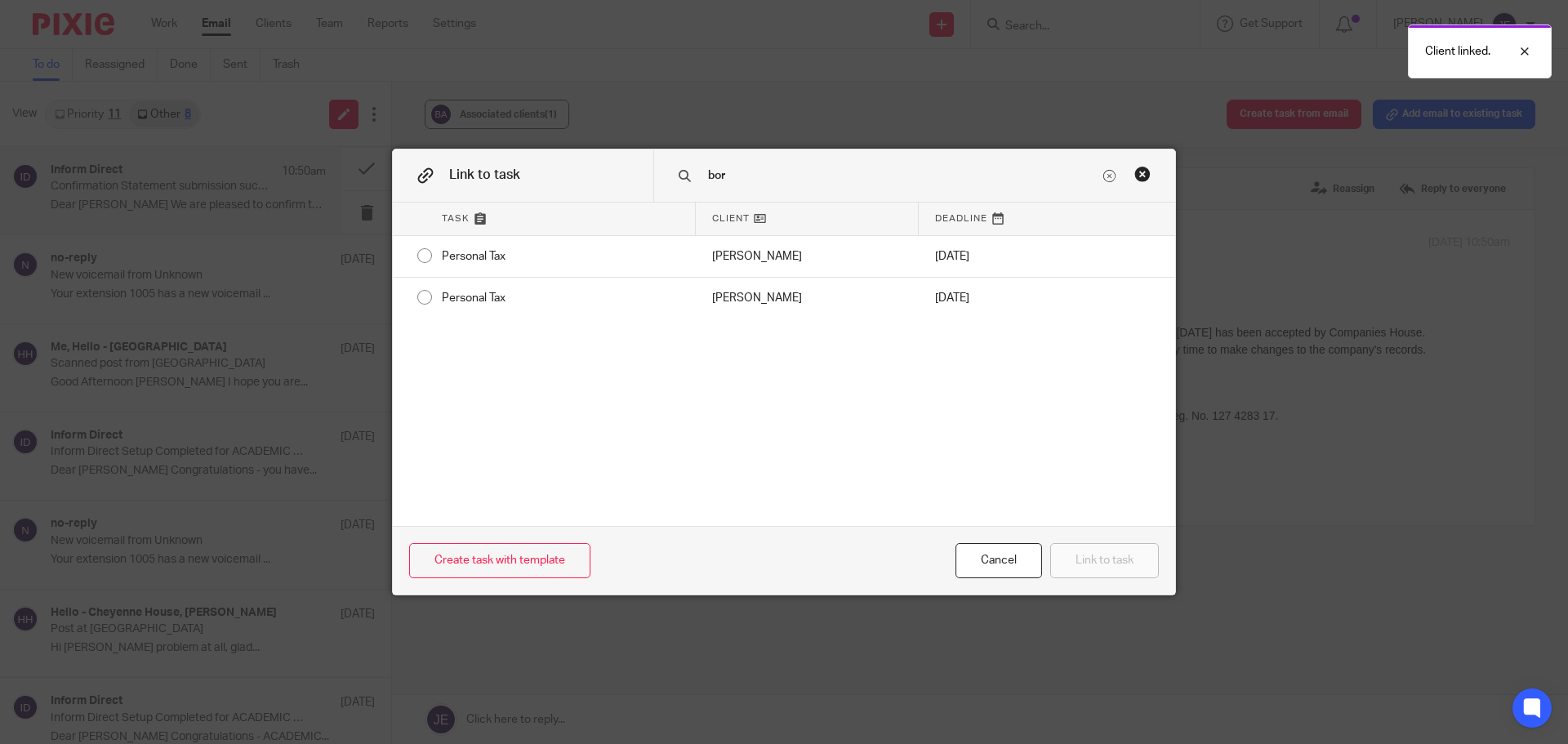
type input "bor"
click at [1135, 168] on div "Close this dialog window" at bounding box center [1142, 173] width 16 height 16
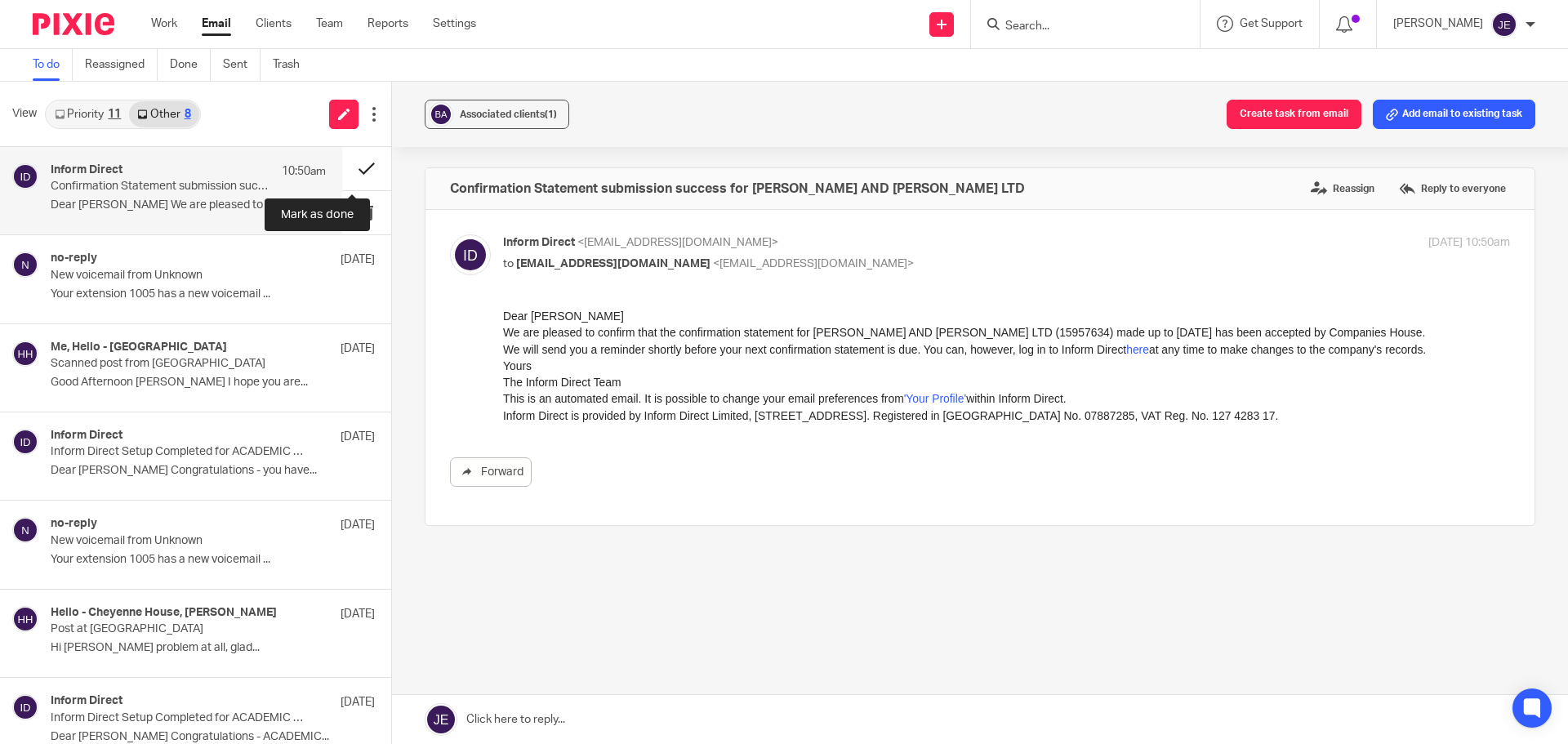
click at [359, 164] on button at bounding box center [366, 167] width 49 height 43
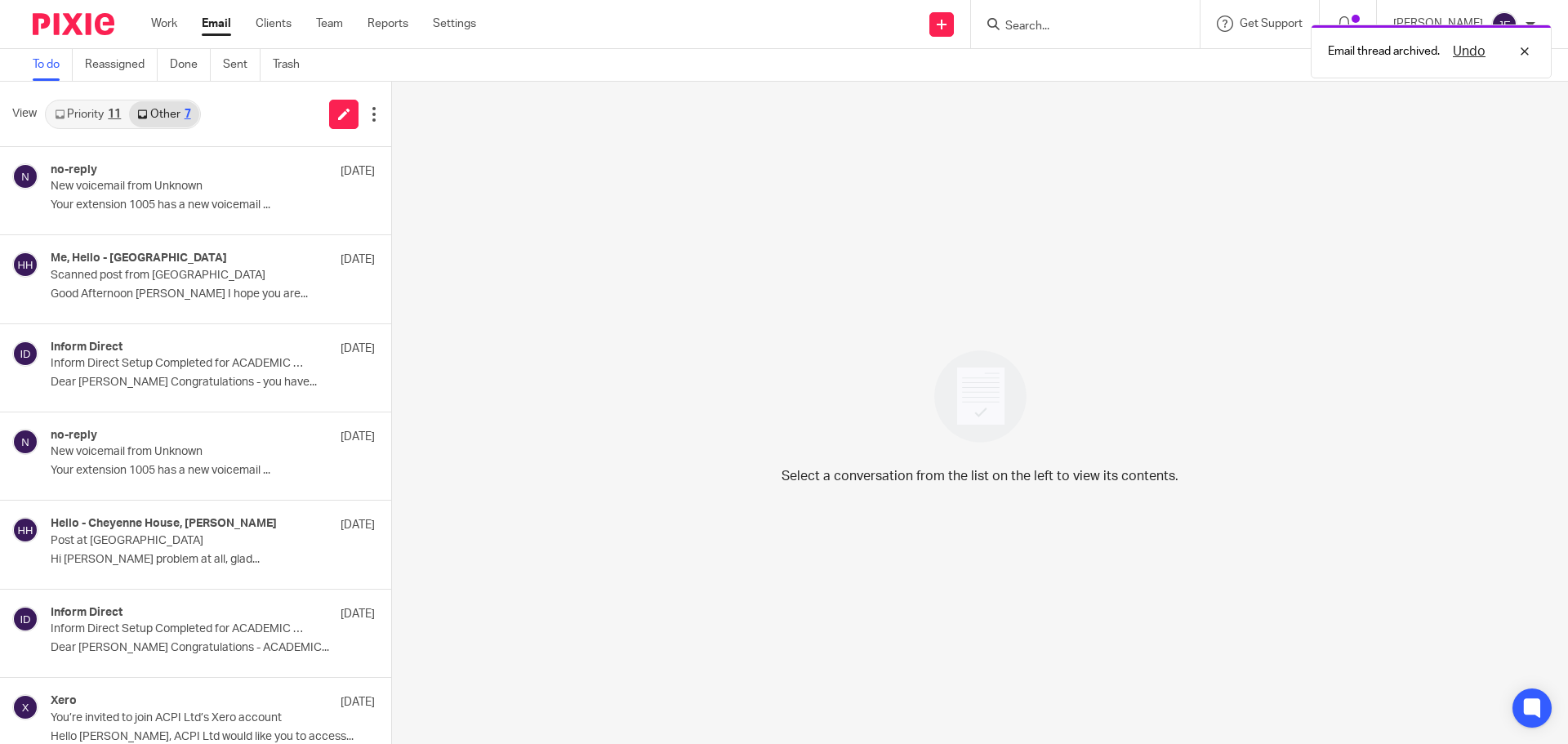
click at [105, 117] on link "Priority 11" at bounding box center [88, 113] width 83 height 26
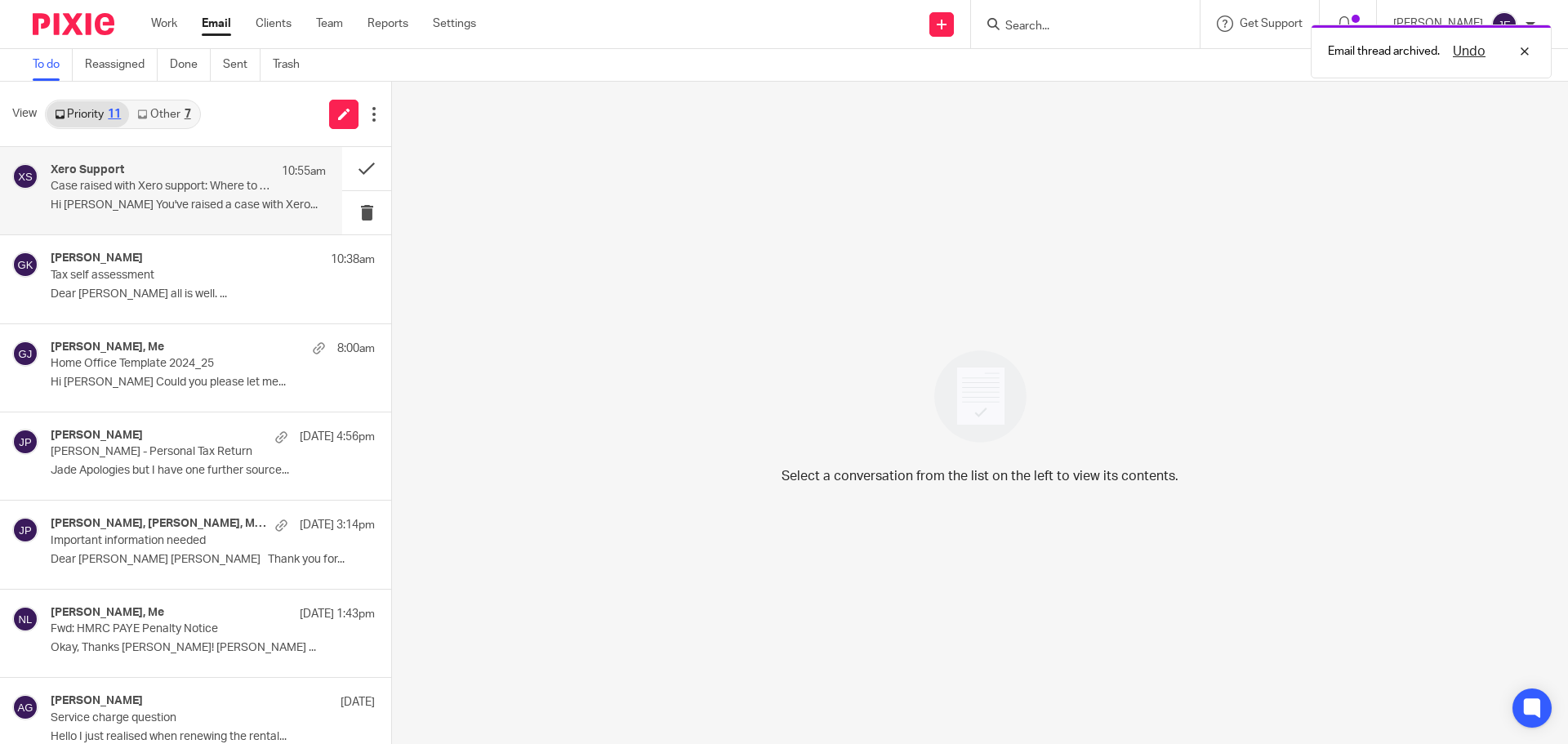
click at [120, 204] on p "Hi Jade You've raised a case with Xero..." at bounding box center [188, 205] width 275 height 14
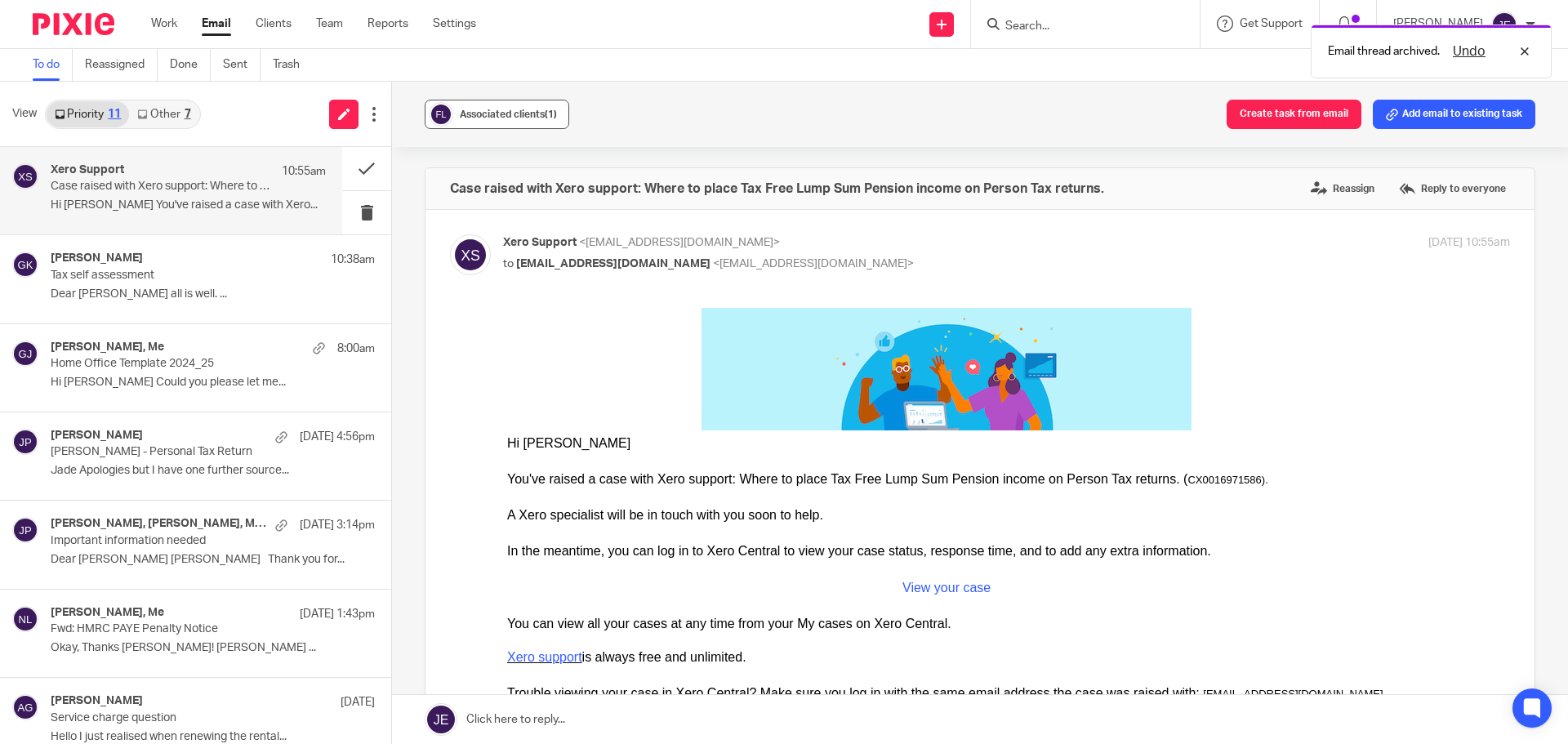
click at [460, 108] on div "Associated clients (1)" at bounding box center [508, 114] width 97 height 16
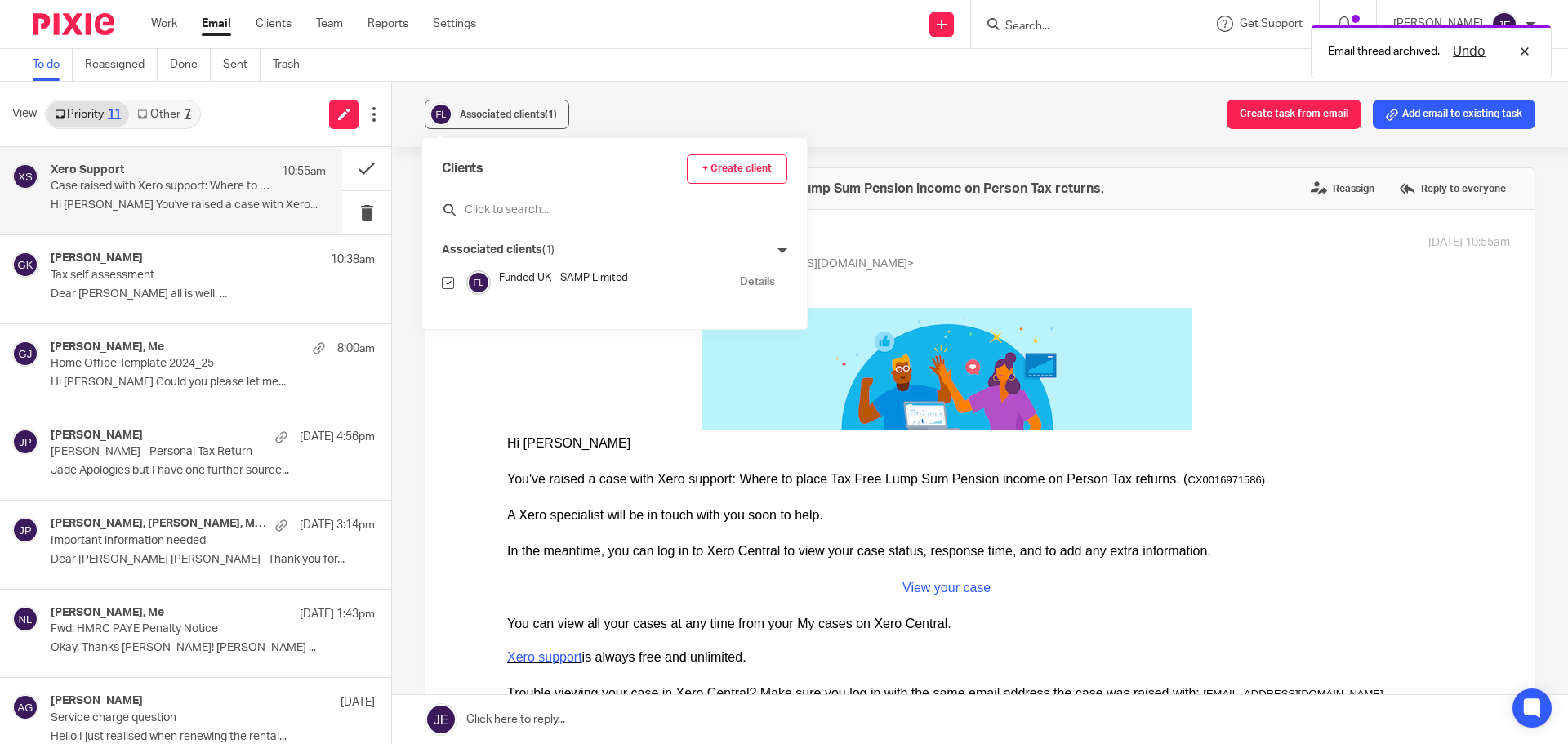
click at [509, 204] on input "text" at bounding box center [614, 209] width 346 height 16
type input "carool"
click at [447, 316] on input "checkbox" at bounding box center [447, 315] width 12 height 12
checkbox input "true"
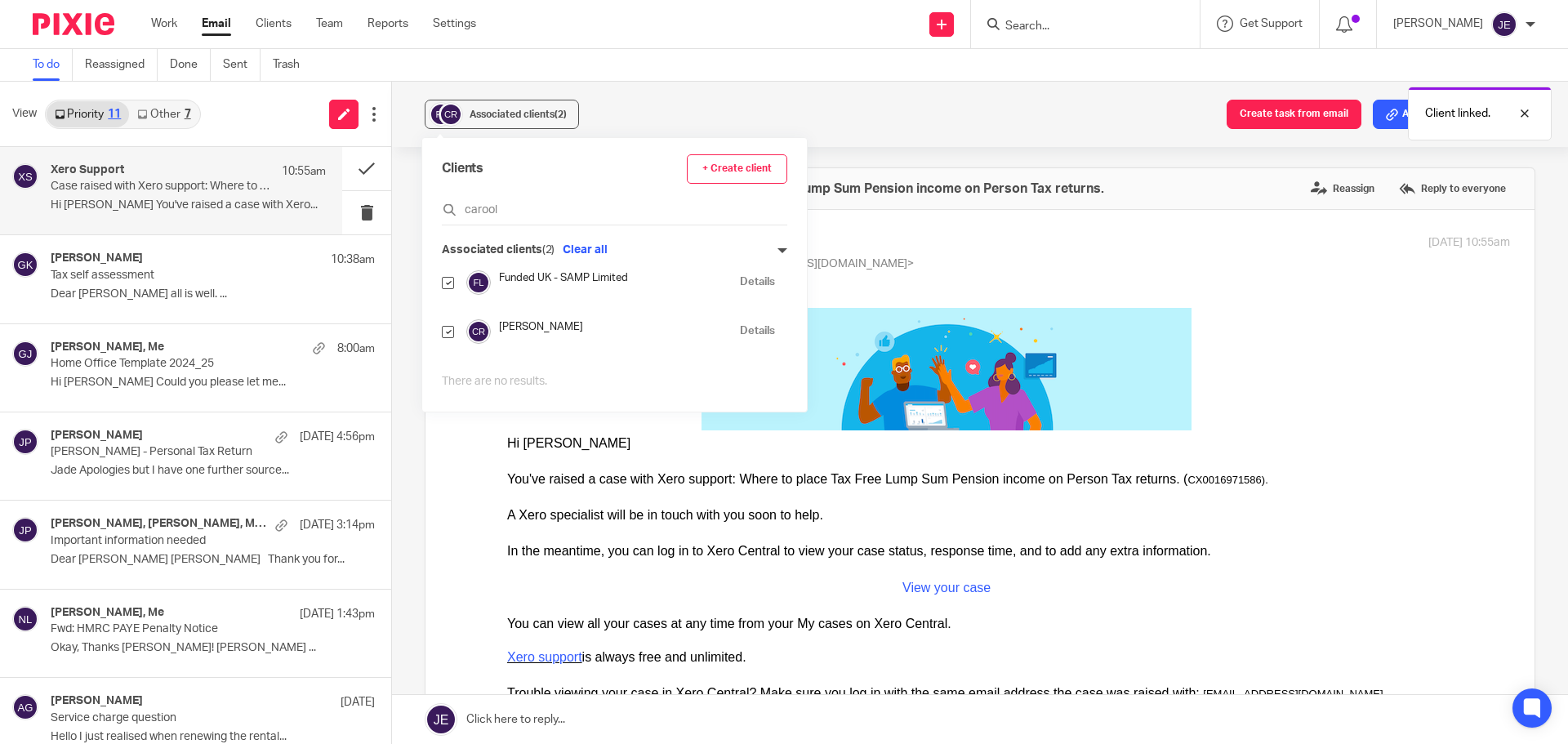
click at [778, 249] on icon at bounding box center [783, 250] width 10 height 10
click at [449, 283] on input "checkbox" at bounding box center [447, 283] width 12 height 12
checkbox input "false"
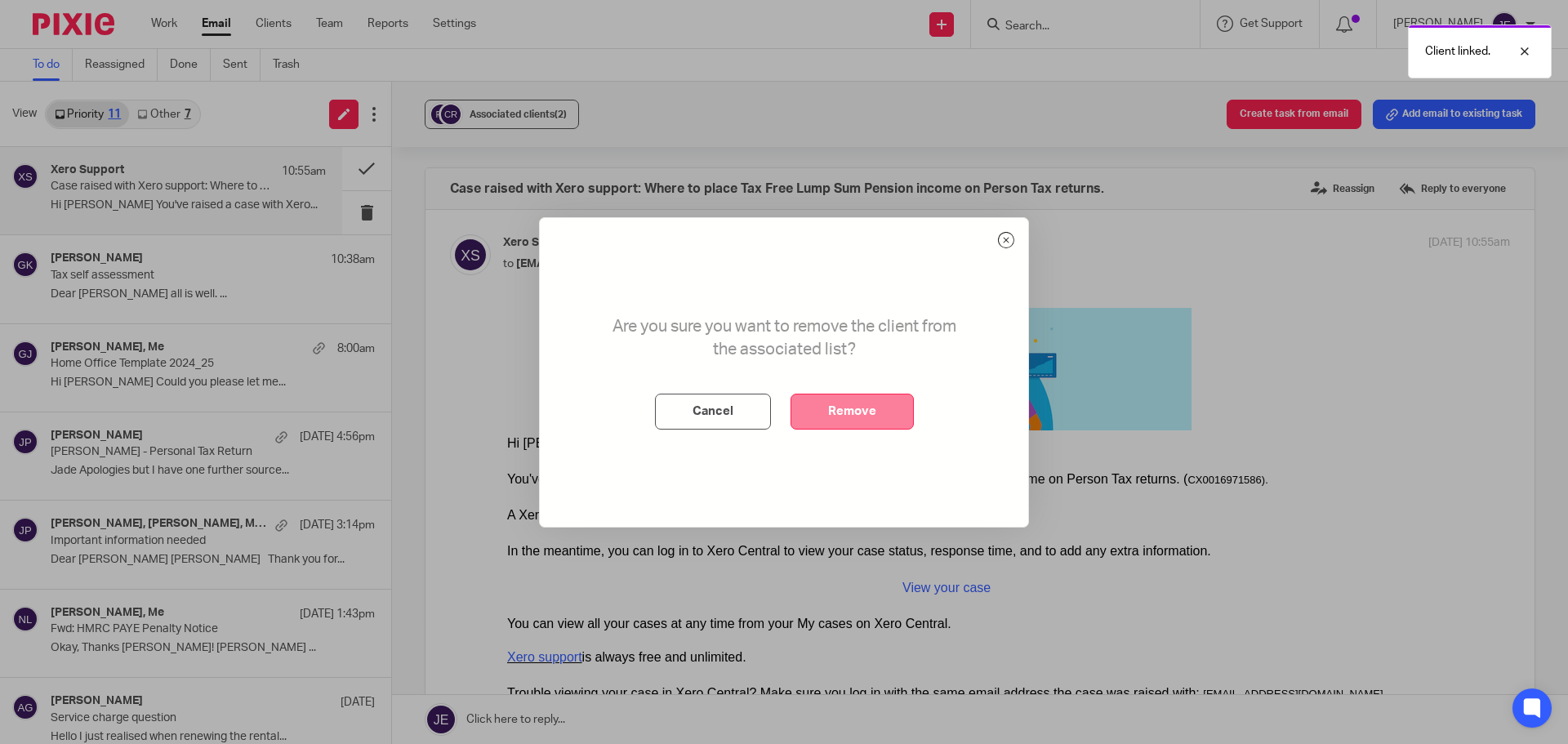
click at [818, 411] on button "Remove" at bounding box center [852, 412] width 124 height 36
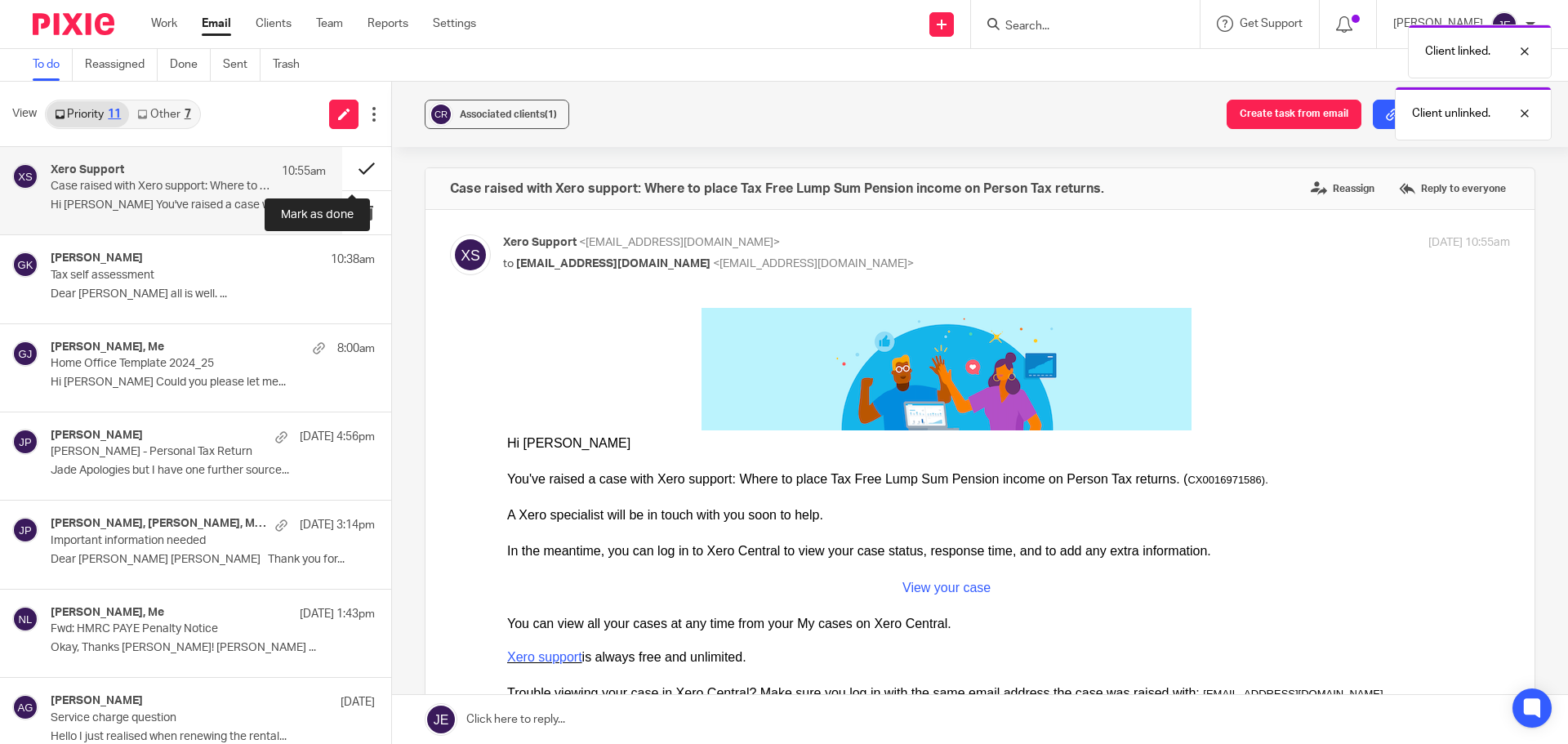
click at [342, 165] on button at bounding box center [366, 167] width 49 height 43
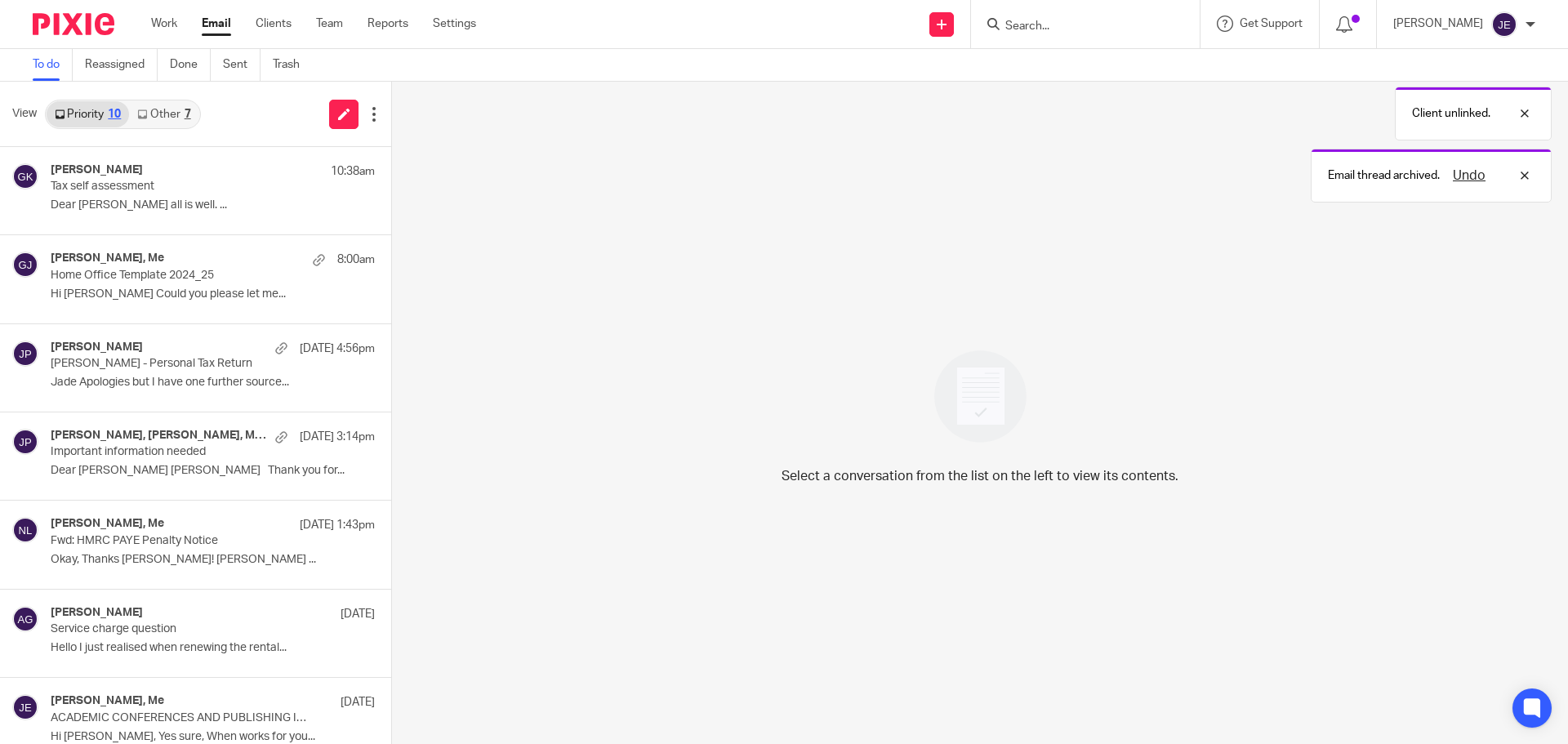
click at [177, 116] on link "Other 7" at bounding box center [164, 113] width 69 height 26
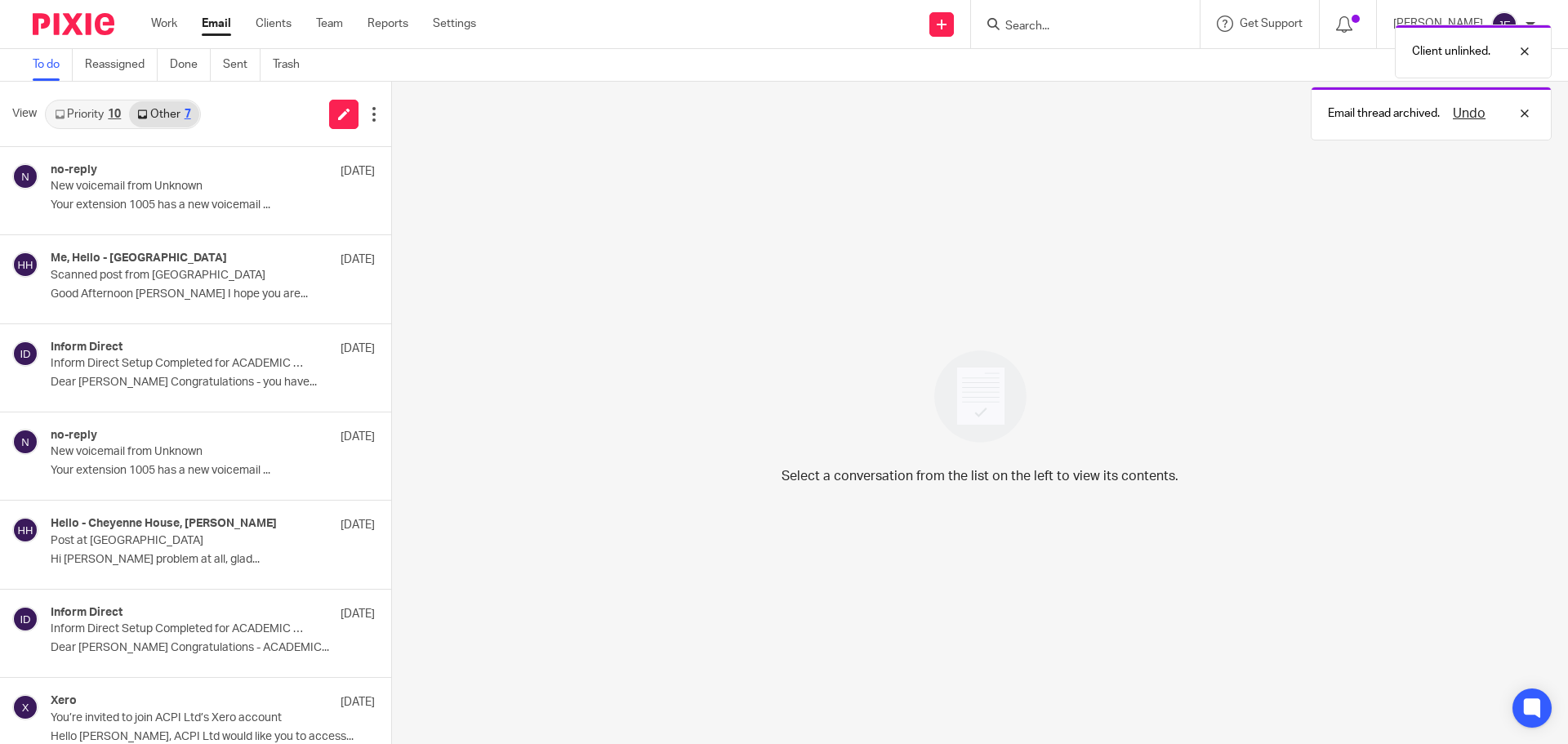
click at [72, 116] on link "Priority 10" at bounding box center [88, 113] width 83 height 26
